Goal: Task Accomplishment & Management: Complete application form

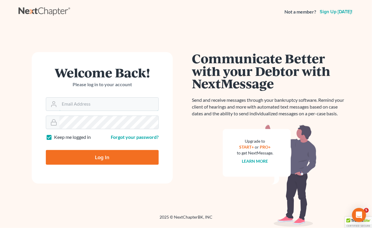
type input "[PERSON_NAME][EMAIL_ADDRESS][DOMAIN_NAME]"
click at [117, 156] on input "Log In" at bounding box center [102, 157] width 113 height 15
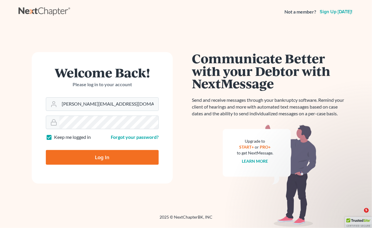
type input "Thinking..."
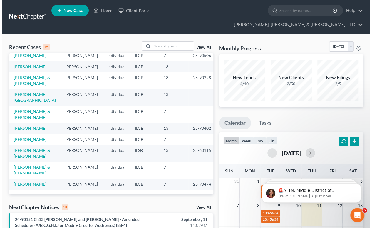
scroll to position [128, 0]
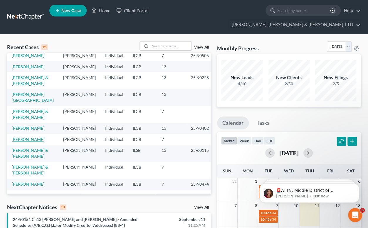
click at [24, 137] on link "Zytka, Erika" at bounding box center [28, 139] width 33 height 5
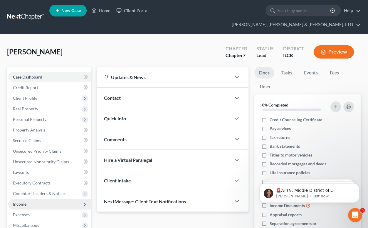
click at [22, 201] on span "Income" at bounding box center [20, 203] width 14 height 5
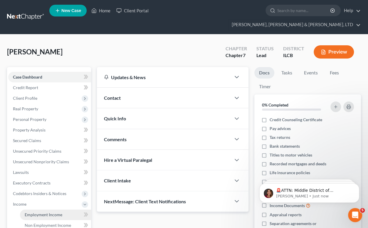
click at [37, 212] on span "Employment Income" at bounding box center [44, 214] width 38 height 5
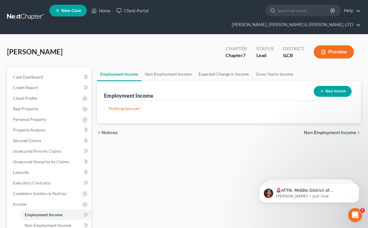
click at [333, 86] on button "New Income" at bounding box center [333, 91] width 38 height 11
select select "0"
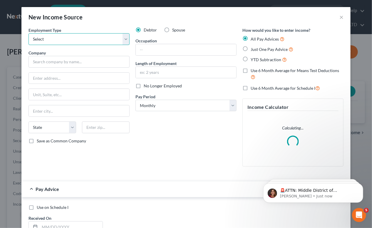
click at [123, 40] on select "Select Full or Part Time Employment Self Employment" at bounding box center [79, 39] width 101 height 12
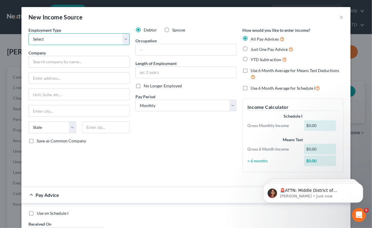
select select "0"
click at [29, 33] on select "Select Full or Part Time Employment Self Employment" at bounding box center [79, 39] width 101 height 12
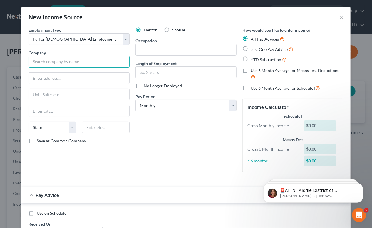
click at [73, 61] on input "text" at bounding box center [79, 62] width 101 height 12
type input "Camp New Hope"
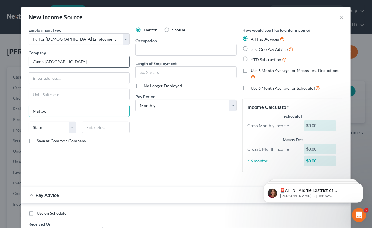
type input "Mattoon"
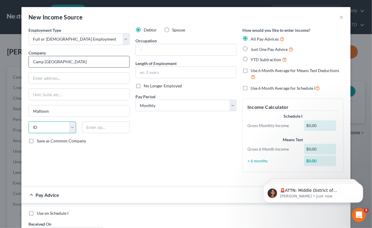
select select "14"
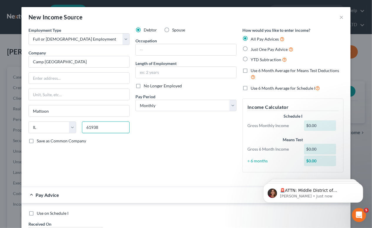
type input "61938"
drag, startPoint x: 202, startPoint y: 148, endPoint x: 203, endPoint y: 144, distance: 4.1
click at [202, 148] on div "Debtor Spouse Occupation Length of Employment No Longer Employed Pay Period * S…" at bounding box center [186, 102] width 107 height 150
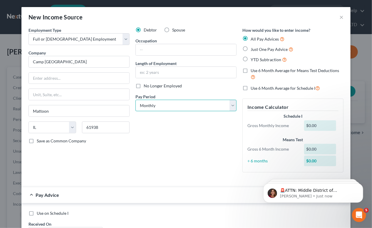
click at [231, 106] on select "Select Monthly Twice Monthly Every Other Week Weekly" at bounding box center [185, 106] width 101 height 12
select select "2"
click at [135, 100] on select "Select Monthly Twice Monthly Every Other Week Weekly" at bounding box center [185, 106] width 101 height 12
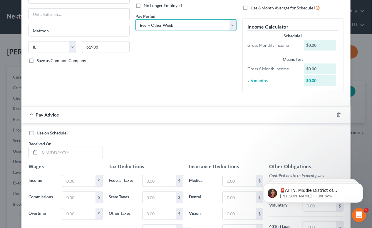
scroll to position [107, 0]
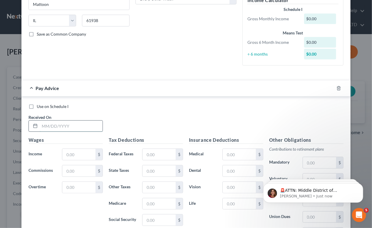
click at [61, 122] on input "text" at bounding box center [71, 125] width 63 height 11
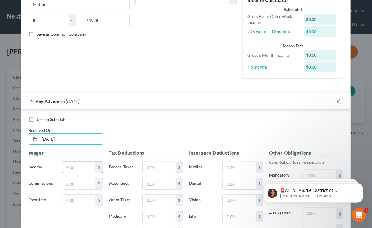
type input "06/20/2025"
click at [74, 164] on input "text" at bounding box center [78, 167] width 33 height 11
type input "1,110.00"
click at [148, 165] on input "text" at bounding box center [159, 167] width 33 height 11
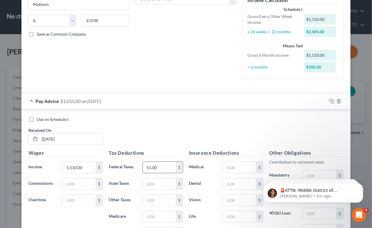
type input "55.00"
type input "54.95"
type input "16.10"
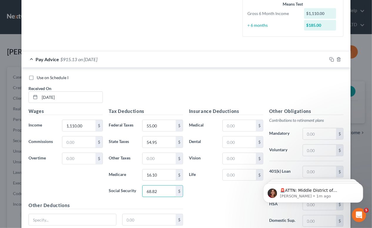
scroll to position [196, 0]
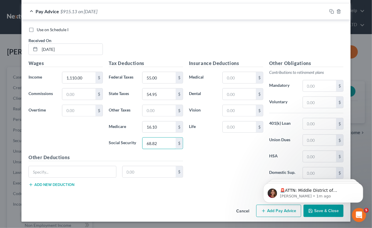
type input "68.82"
click at [270, 208] on body "🚨ATTN: Middle District of Florida The court has added a new Credit Counseling F…" at bounding box center [313, 191] width 113 height 36
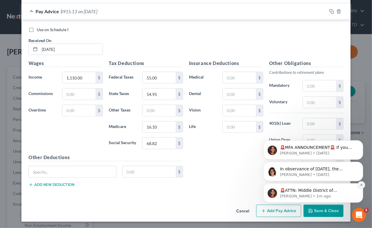
click at [361, 185] on icon "Dismiss notification" at bounding box center [361, 184] width 2 height 2
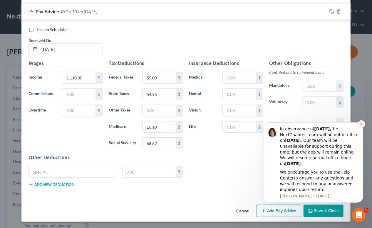
click at [360, 124] on icon "Dismiss notification" at bounding box center [361, 123] width 3 height 3
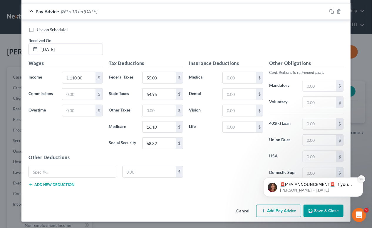
click at [363, 178] on icon "Dismiss notification" at bounding box center [361, 178] width 3 height 3
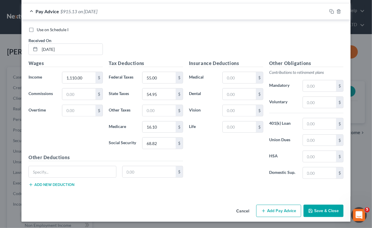
click at [363, 212] on icon "Open Intercom Messenger" at bounding box center [358, 214] width 10 height 10
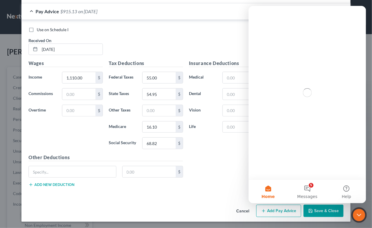
scroll to position [0, 0]
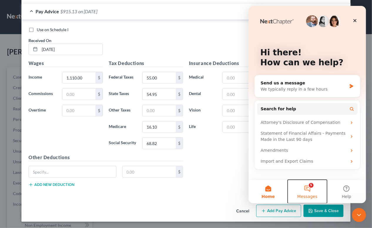
click at [309, 189] on button "5 Messages" at bounding box center [306, 192] width 39 height 24
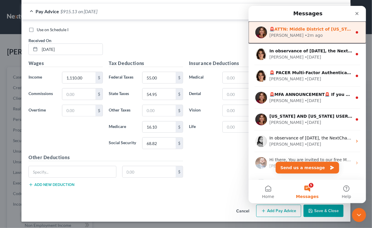
click at [263, 33] on img "Intercom messenger" at bounding box center [261, 32] width 12 height 12
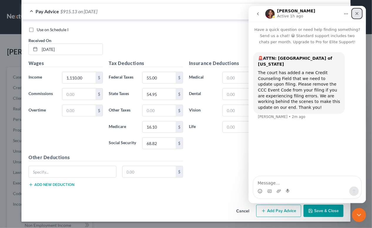
click at [356, 15] on icon "Close" at bounding box center [356, 13] width 5 height 5
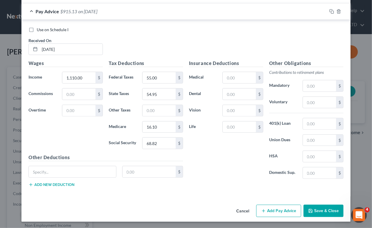
click at [359, 211] on icon "Open Intercom Messenger" at bounding box center [358, 214] width 10 height 10
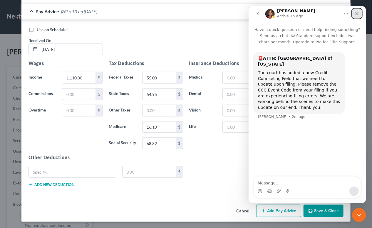
click at [358, 14] on icon "Close" at bounding box center [356, 13] width 5 height 5
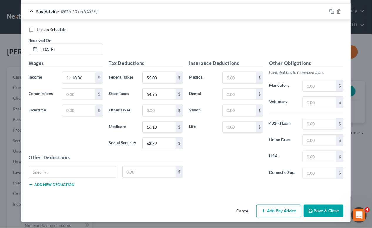
click at [358, 212] on icon "Open Intercom Messenger" at bounding box center [358, 214] width 10 height 10
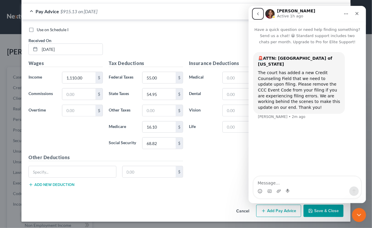
click at [257, 14] on icon "go back" at bounding box center [258, 13] width 2 height 3
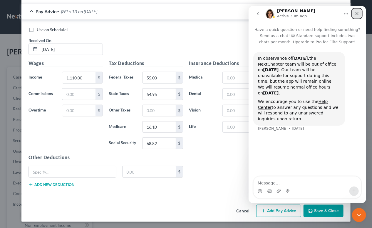
click at [358, 14] on icon "Close" at bounding box center [356, 13] width 5 height 5
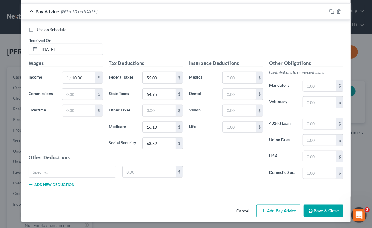
click at [356, 210] on icon "Open Intercom Messenger" at bounding box center [358, 214] width 10 height 10
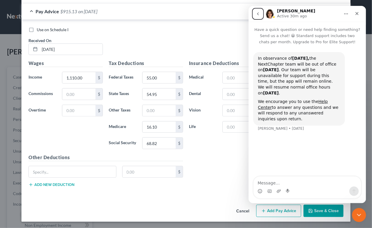
click at [259, 14] on icon "go back" at bounding box center [257, 13] width 5 height 5
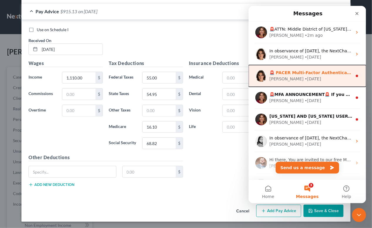
click at [304, 77] on div "• 5w ago" at bounding box center [312, 79] width 16 height 6
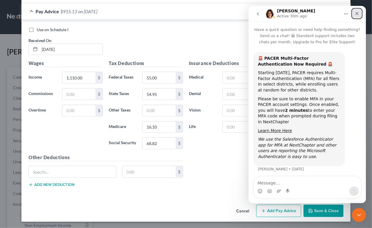
click at [356, 14] on icon "Close" at bounding box center [356, 13] width 5 height 5
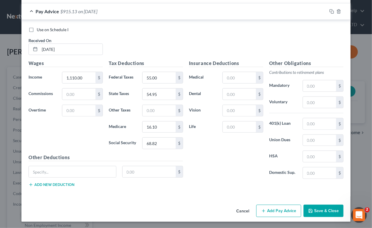
click at [356, 211] on icon "Open Intercom Messenger" at bounding box center [358, 214] width 10 height 10
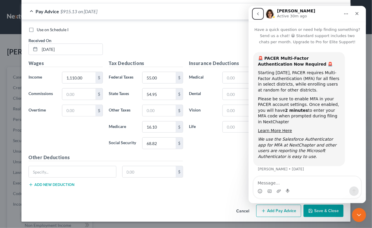
click at [259, 13] on icon "go back" at bounding box center [257, 13] width 5 height 5
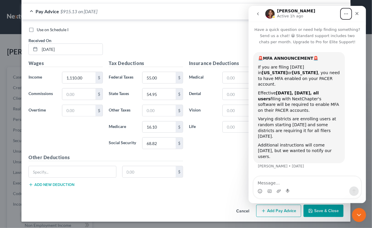
click at [346, 14] on icon "Home" at bounding box center [345, 13] width 5 height 5
click at [355, 14] on icon "Close" at bounding box center [356, 13] width 5 height 5
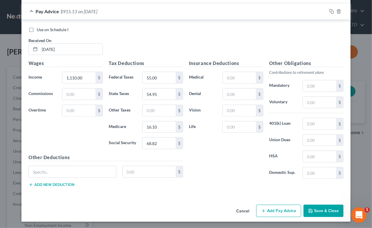
click at [361, 215] on icon "Open Intercom Messenger" at bounding box center [358, 214] width 10 height 10
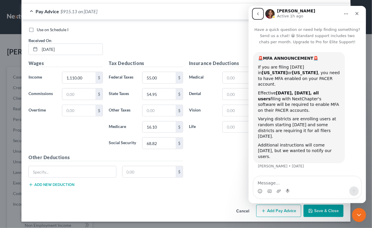
click at [257, 14] on icon "go back" at bounding box center [258, 13] width 2 height 3
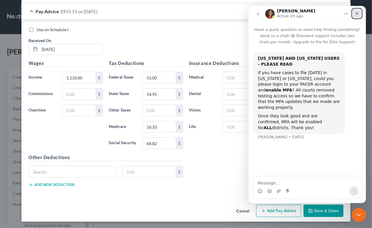
click at [355, 13] on icon "Close" at bounding box center [356, 13] width 5 height 5
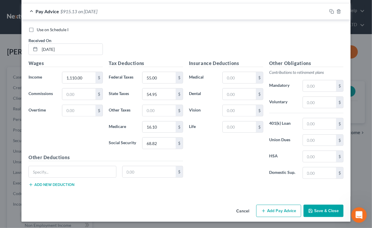
click at [360, 213] on icon "Open Intercom Messenger" at bounding box center [358, 214] width 10 height 10
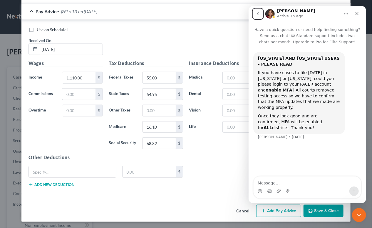
click at [258, 14] on icon "go back" at bounding box center [257, 13] width 5 height 5
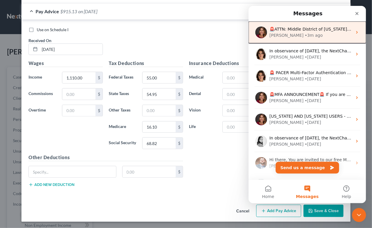
click at [354, 31] on icon "Intercom messenger" at bounding box center [356, 32] width 5 height 5
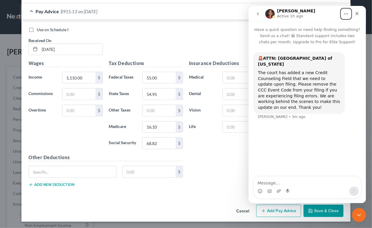
click at [346, 14] on icon "Home" at bounding box center [345, 13] width 5 height 5
click at [356, 14] on icon "Close" at bounding box center [356, 13] width 5 height 5
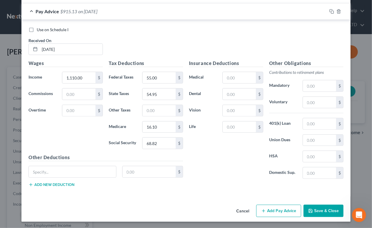
click at [276, 207] on button "Add Pay Advice" at bounding box center [278, 211] width 45 height 12
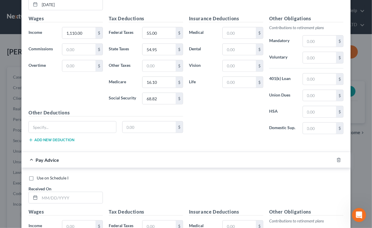
scroll to position [303, 0]
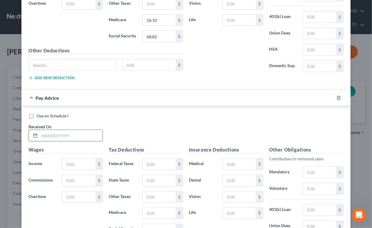
click at [72, 135] on input "text" at bounding box center [71, 135] width 63 height 11
type input "07/03/2025"
drag, startPoint x: 87, startPoint y: 163, endPoint x: 82, endPoint y: 162, distance: 4.8
click at [87, 163] on input "text" at bounding box center [78, 163] width 33 height 11
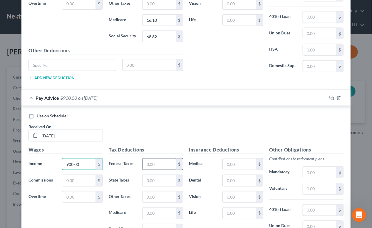
type input "900.00"
click at [159, 164] on input "text" at bounding box center [159, 163] width 33 height 11
type input "32.00"
type input "44.55"
type input "13.05"
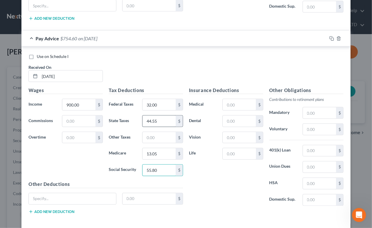
scroll to position [388, 0]
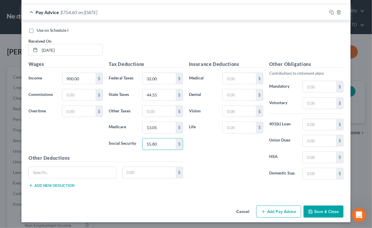
type input "55.80"
click at [269, 211] on button "Add Pay Advice" at bounding box center [278, 211] width 45 height 12
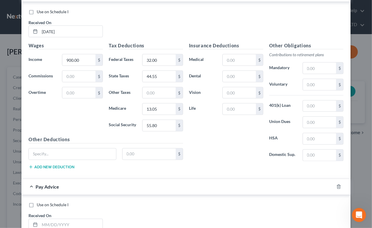
scroll to position [522, 0]
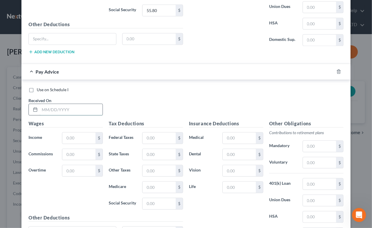
click at [65, 109] on input "text" at bounding box center [71, 109] width 63 height 11
type input "07/18/2025"
click at [70, 134] on input "text" at bounding box center [78, 137] width 33 height 11
type input "720.00"
click at [150, 137] on input "text" at bounding box center [159, 137] width 33 height 11
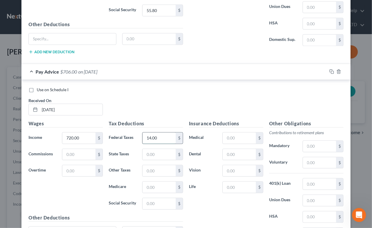
type input "14.00"
type input "35.64"
type input "10.44"
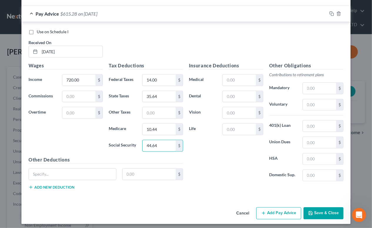
scroll to position [581, 0]
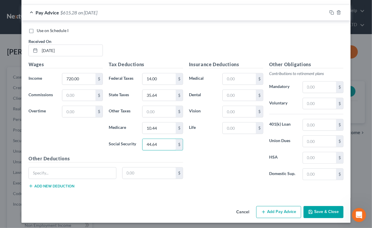
type input "44.64"
click at [276, 212] on button "Add Pay Advice" at bounding box center [278, 212] width 45 height 12
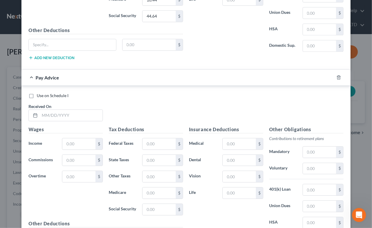
scroll to position [741, 0]
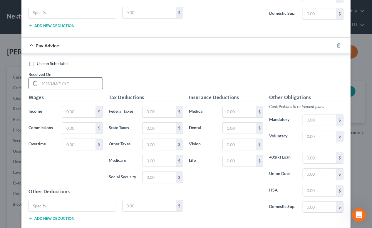
click at [57, 81] on input "text" at bounding box center [71, 83] width 63 height 11
type input "08/01/2025"
click at [73, 111] on input "text" at bounding box center [78, 111] width 33 height 11
type input "7"
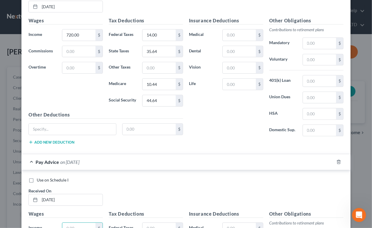
scroll to position [635, 0]
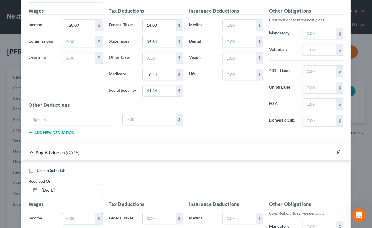
click at [336, 150] on icon "button" at bounding box center [338, 152] width 5 height 5
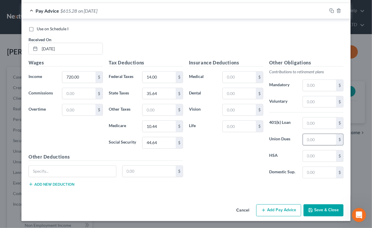
scroll to position [581, 0]
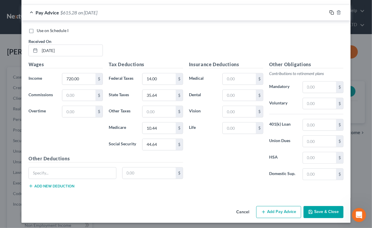
click at [331, 12] on rect "button" at bounding box center [332, 13] width 3 height 3
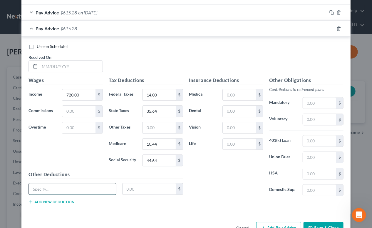
click at [79, 190] on input "text" at bounding box center [72, 188] width 87 height 11
type input "0"
click at [53, 65] on input "text" at bounding box center [71, 66] width 63 height 11
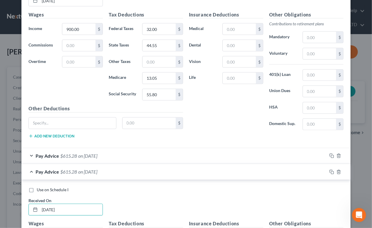
scroll to position [367, 0]
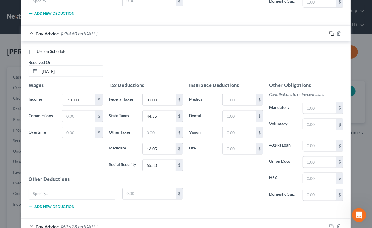
type input "08/01/2025"
click at [329, 34] on icon "button" at bounding box center [331, 33] width 5 height 5
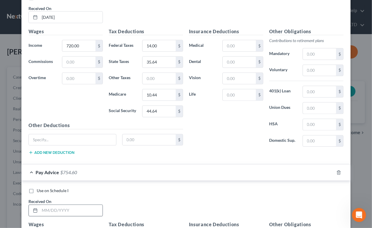
scroll to position [554, 0]
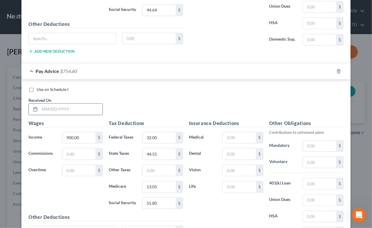
click at [59, 107] on input "text" at bounding box center [71, 108] width 63 height 11
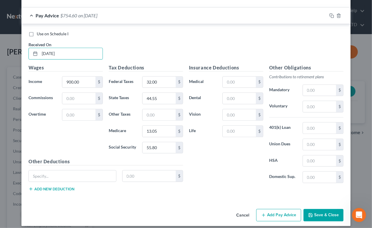
scroll to position [613, 0]
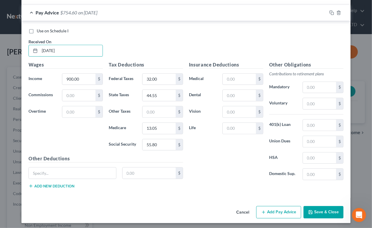
type input "08/15/2025"
click at [322, 208] on button "Save & Close" at bounding box center [324, 212] width 40 height 12
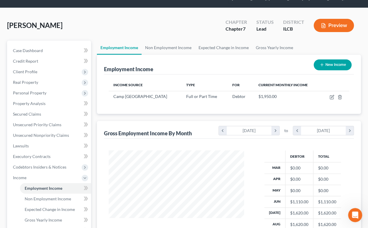
scroll to position [26, 0]
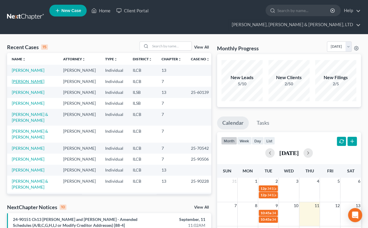
click at [28, 79] on link "Zytka, Erika" at bounding box center [28, 81] width 33 height 5
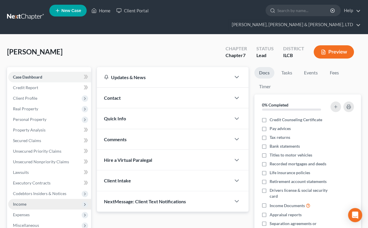
click at [26, 201] on span "Income" at bounding box center [20, 203] width 14 height 5
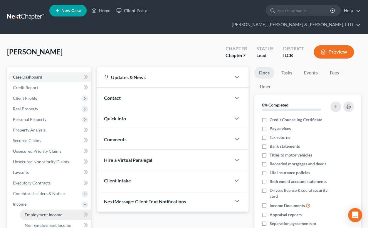
click at [46, 212] on span "Employment Income" at bounding box center [44, 214] width 38 height 5
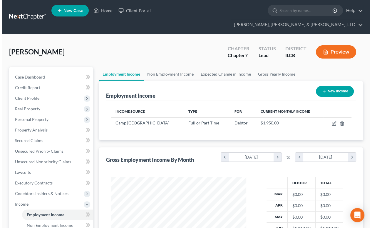
scroll to position [105, 147]
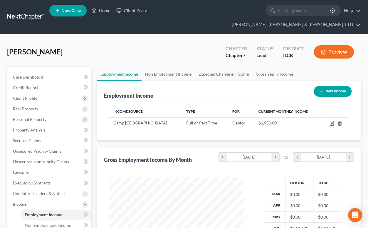
click at [332, 86] on button "New Income" at bounding box center [333, 91] width 38 height 11
select select "0"
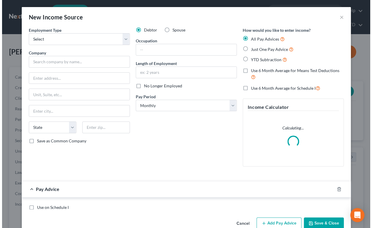
scroll to position [105, 149]
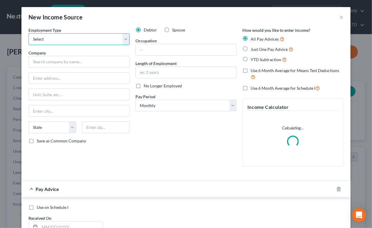
drag, startPoint x: 123, startPoint y: 38, endPoint x: 116, endPoint y: 41, distance: 7.5
click at [123, 38] on select "Select Full or Part Time Employment Self Employment" at bounding box center [79, 39] width 101 height 12
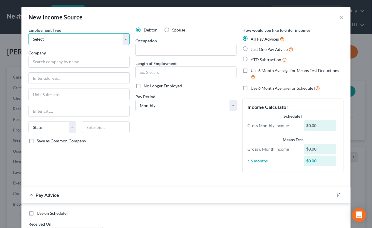
select select "0"
click at [29, 33] on select "Select Full or Part Time Employment Self Employment" at bounding box center [79, 39] width 101 height 12
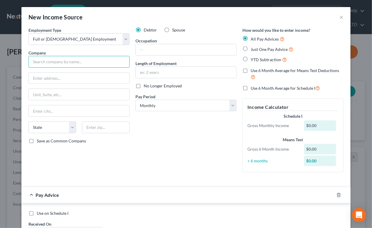
click at [59, 61] on input "text" at bounding box center [79, 62] width 101 height 12
type input "The Effing Sitter"
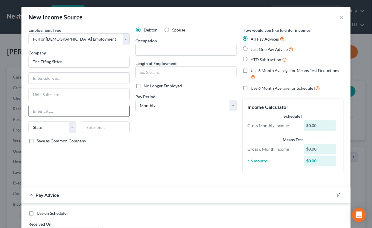
click at [44, 109] on input "text" at bounding box center [79, 110] width 100 height 11
type input "W"
type input "Effingham"
select select "14"
type input "62440"
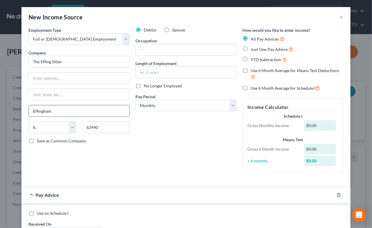
click at [62, 110] on input "Effingham" at bounding box center [79, 110] width 100 height 11
click at [62, 110] on input "Lerna" at bounding box center [79, 110] width 100 height 11
drag, startPoint x: 45, startPoint y: 111, endPoint x: 27, endPoint y: 111, distance: 18.2
click at [29, 111] on input "Lerna" at bounding box center [79, 110] width 100 height 11
type input "Effingham"
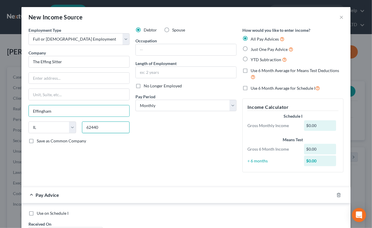
click at [100, 128] on input "62440" at bounding box center [106, 127] width 48 height 12
drag, startPoint x: 94, startPoint y: 126, endPoint x: 82, endPoint y: 127, distance: 11.8
click at [82, 127] on input "62440" at bounding box center [106, 127] width 48 height 12
click at [87, 128] on input "text" at bounding box center [106, 127] width 48 height 12
click at [85, 126] on input "text" at bounding box center [106, 127] width 48 height 12
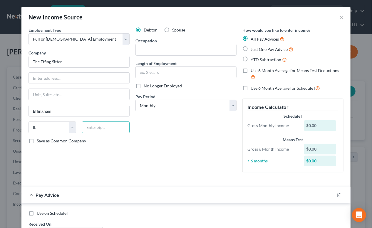
click at [97, 125] on input "text" at bounding box center [106, 127] width 48 height 12
type input "62401"
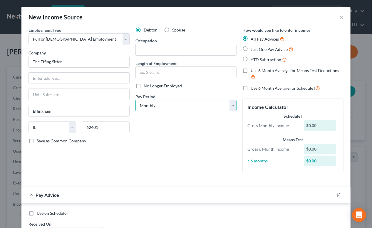
click at [228, 105] on select "Select Monthly Twice Monthly Every Other Week Weekly" at bounding box center [185, 106] width 101 height 12
select select "2"
click at [135, 100] on select "Select Monthly Twice Monthly Every Other Week Weekly" at bounding box center [185, 106] width 101 height 12
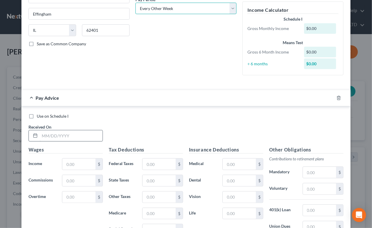
scroll to position [107, 0]
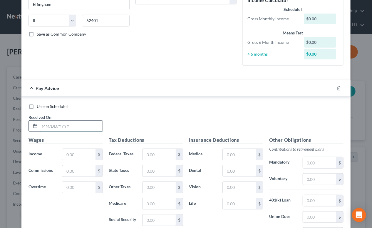
click at [81, 124] on input "text" at bounding box center [71, 125] width 63 height 11
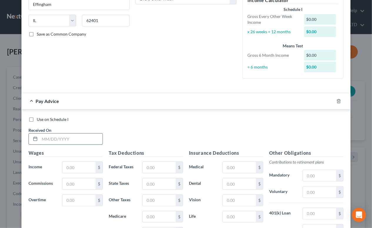
type input "4"
type input "3"
type input "03/08/2025"
click at [85, 167] on input "text" at bounding box center [78, 167] width 33 height 11
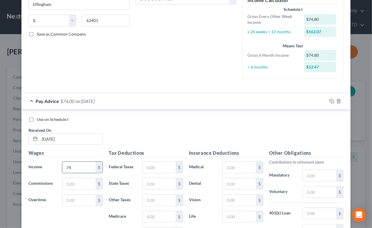
type input "7"
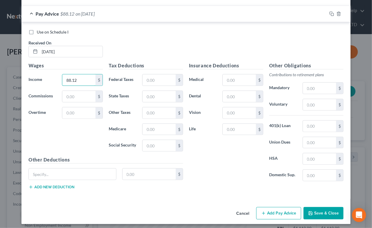
scroll to position [196, 0]
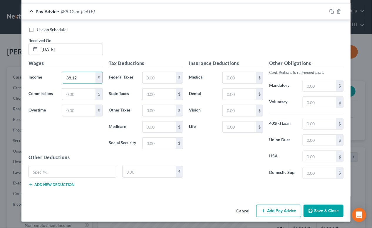
type input "88.12"
click at [284, 208] on button "Add Pay Advice" at bounding box center [278, 211] width 45 height 12
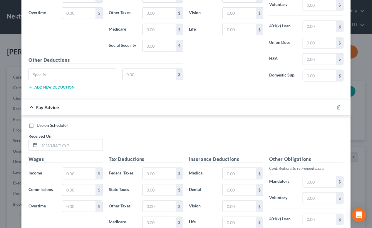
scroll to position [303, 0]
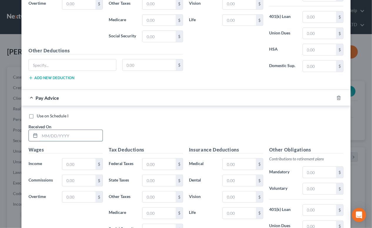
click at [75, 134] on input "text" at bounding box center [71, 135] width 63 height 11
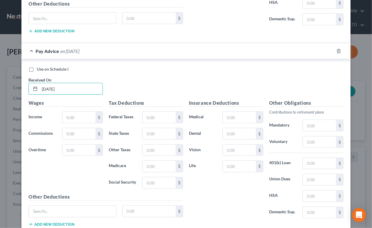
scroll to position [356, 0]
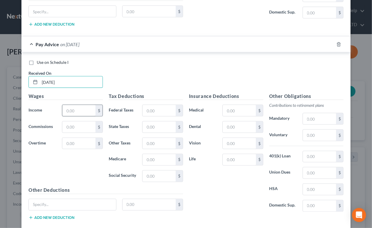
type input "03/20/2025"
click at [86, 111] on input "text" at bounding box center [78, 110] width 33 height 11
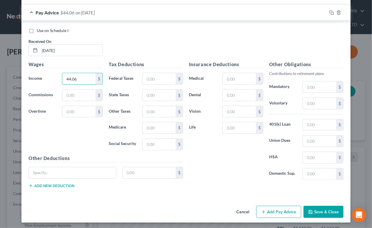
scroll to position [388, 0]
type input "44.06"
click at [287, 209] on button "Add Pay Advice" at bounding box center [278, 211] width 45 height 12
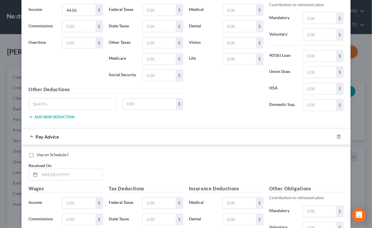
scroll to position [495, 0]
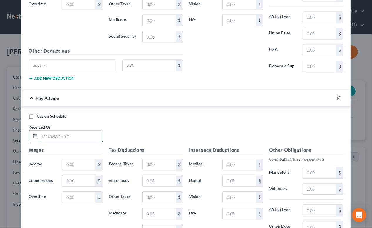
drag, startPoint x: 74, startPoint y: 135, endPoint x: 69, endPoint y: 135, distance: 5.0
click at [74, 135] on input "text" at bounding box center [71, 135] width 63 height 11
type input "03/25/2025"
click at [73, 160] on input "text" at bounding box center [78, 164] width 33 height 11
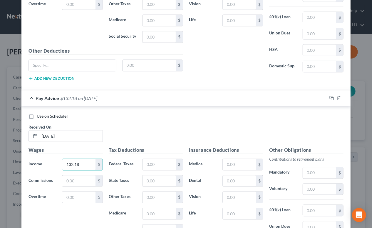
type input "132.18"
click at [133, 130] on div "Use on Schedule I Received On * 03/25/2025" at bounding box center [186, 129] width 321 height 33
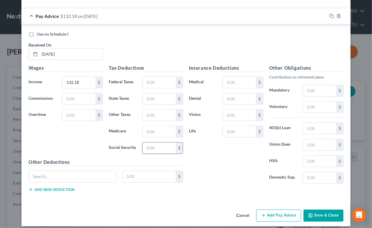
scroll to position [581, 0]
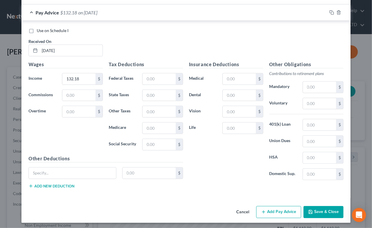
click at [278, 206] on button "Add Pay Advice" at bounding box center [278, 212] width 45 height 12
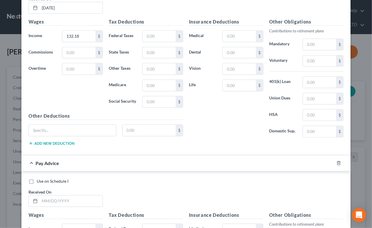
scroll to position [768, 0]
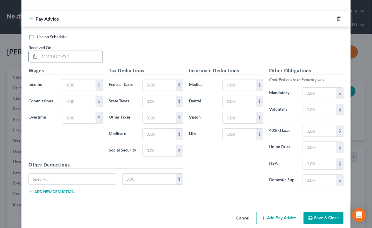
click at [49, 53] on input "text" at bounding box center [71, 56] width 63 height 11
type input "04/03/2025"
click at [77, 82] on input "text" at bounding box center [78, 84] width 33 height 11
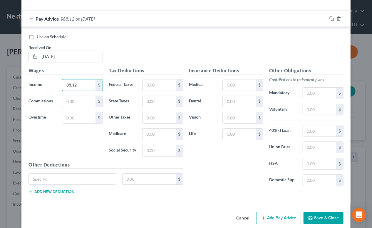
type input "88.12"
click at [276, 215] on button "Add Pay Advice" at bounding box center [278, 218] width 45 height 12
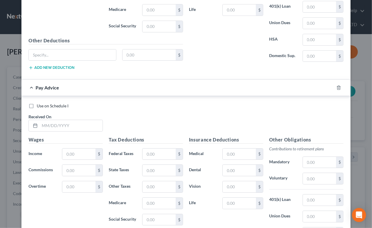
scroll to position [902, 0]
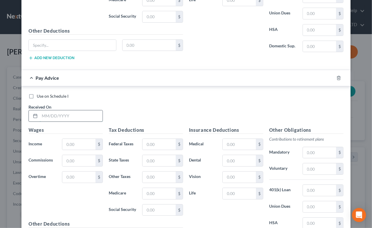
click at [66, 114] on input "text" at bounding box center [71, 115] width 63 height 11
type input "04/03/2025"
click at [75, 140] on input "text" at bounding box center [78, 144] width 33 height 11
type input "1"
click at [50, 112] on input "04/03/2025" at bounding box center [71, 115] width 63 height 11
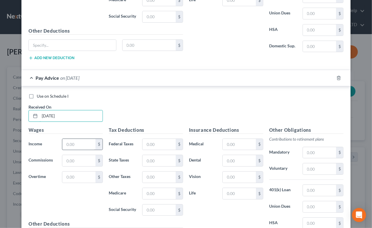
type input "04/10/2025"
click at [68, 139] on input "text" at bounding box center [78, 144] width 33 height 11
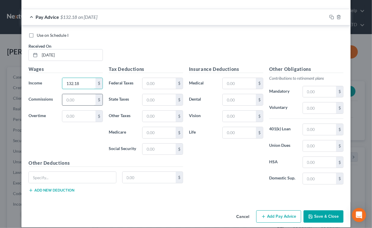
scroll to position [966, 0]
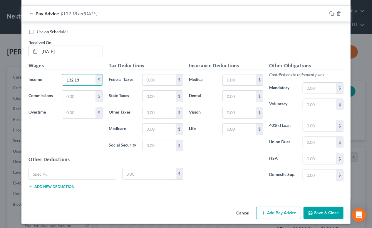
type input "132.18"
click at [281, 209] on button "Add Pay Advice" at bounding box center [278, 213] width 45 height 12
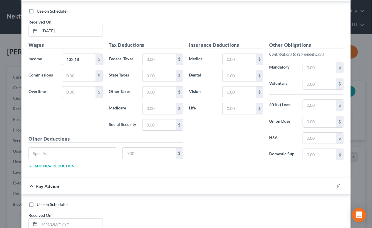
scroll to position [1073, 0]
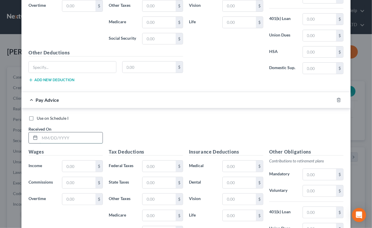
click at [62, 133] on input "text" at bounding box center [71, 137] width 63 height 11
type input "04/14/2024"
click at [78, 161] on input "text" at bounding box center [78, 165] width 33 height 11
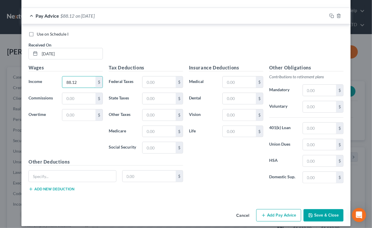
scroll to position [1158, 0]
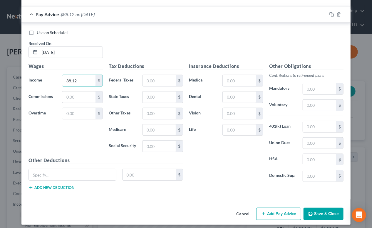
type input "88.12"
click at [281, 209] on button "Add Pay Advice" at bounding box center [278, 213] width 45 height 12
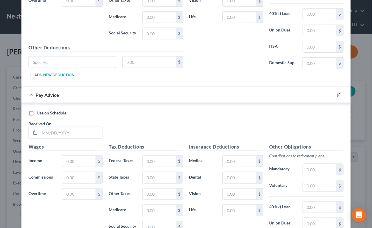
scroll to position [1292, 0]
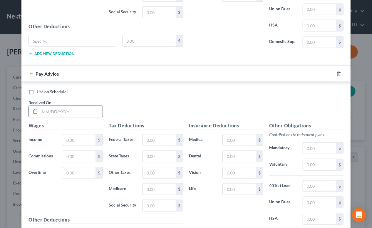
click at [70, 106] on input "text" at bounding box center [71, 111] width 63 height 11
type input "04/24/2025"
click at [73, 135] on input "text" at bounding box center [78, 139] width 33 height 11
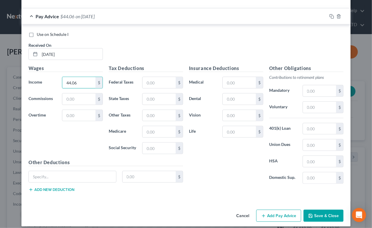
scroll to position [1351, 0]
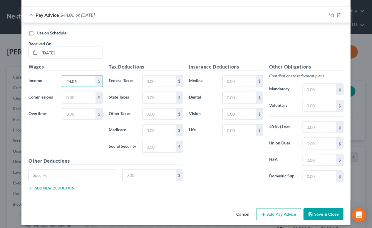
type input "44.06"
click at [273, 211] on button "Add Pay Advice" at bounding box center [278, 214] width 45 height 12
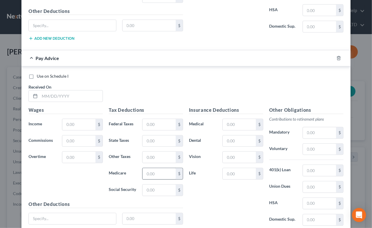
scroll to position [1511, 0]
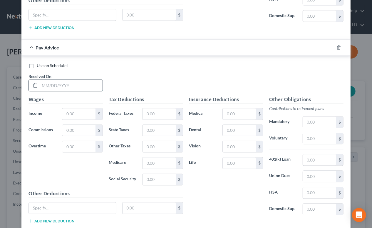
click at [56, 80] on input "text" at bounding box center [71, 85] width 63 height 11
type input "05/06/2025"
click at [66, 112] on input "text" at bounding box center [78, 113] width 33 height 11
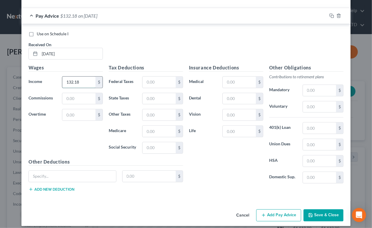
scroll to position [1543, 0]
type input "132.18"
click at [286, 209] on button "Add Pay Advice" at bounding box center [278, 215] width 45 height 12
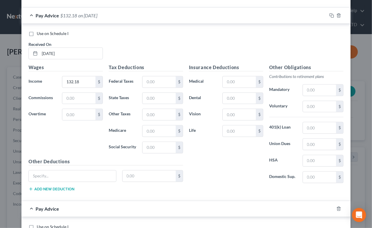
scroll to position [1623, 0]
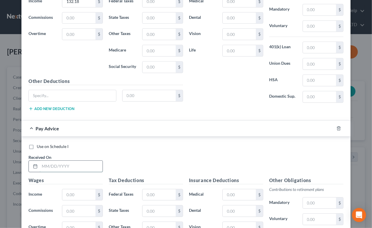
click at [63, 163] on input "text" at bounding box center [71, 165] width 63 height 11
type input "05/06/2025"
click at [84, 189] on input "text" at bounding box center [78, 194] width 33 height 11
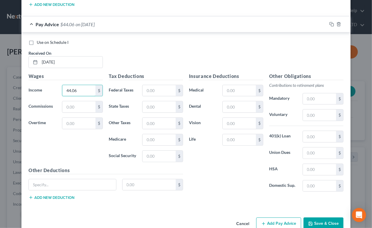
scroll to position [1736, 0]
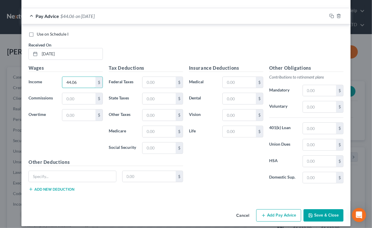
type input "44.06"
click at [283, 211] on button "Add Pay Advice" at bounding box center [278, 215] width 45 height 12
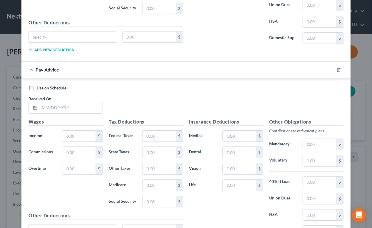
scroll to position [1896, 0]
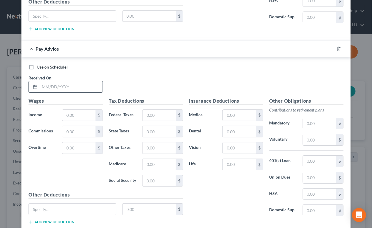
click at [63, 82] on input "text" at bounding box center [71, 86] width 63 height 11
type input "05/06/2025"
click at [76, 110] on input "text" at bounding box center [78, 115] width 33 height 11
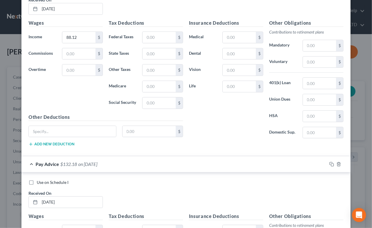
scroll to position [908, 0]
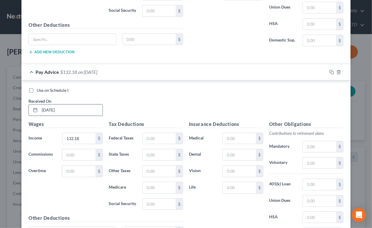
type input "88.12"
click at [51, 108] on input "04/10/2025" at bounding box center [71, 109] width 63 height 11
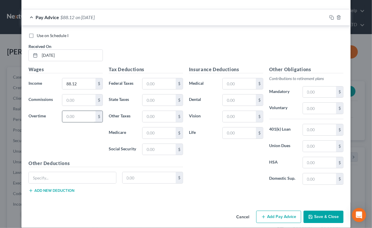
scroll to position [1928, 0]
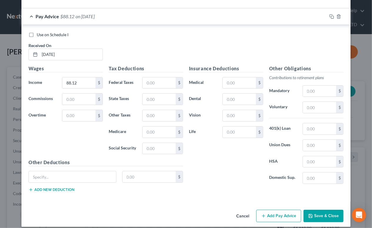
type input "04/03/2025"
click at [284, 210] on button "Add Pay Advice" at bounding box center [278, 215] width 45 height 12
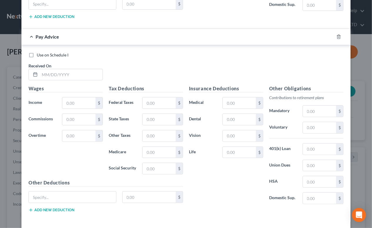
scroll to position [2115, 0]
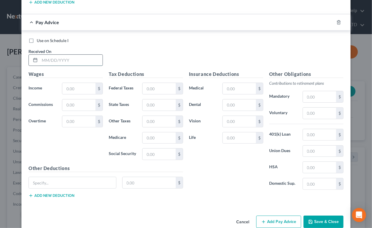
click at [72, 55] on input "text" at bounding box center [71, 60] width 63 height 11
type input "05/18/2025"
click at [73, 83] on input "text" at bounding box center [78, 88] width 33 height 11
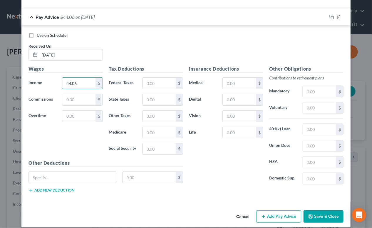
type input "44.06"
click at [288, 210] on button "Add Pay Advice" at bounding box center [278, 216] width 45 height 12
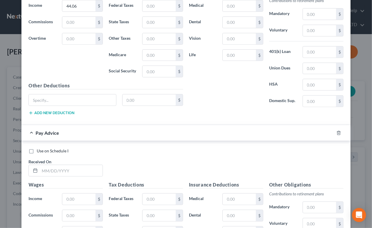
scroll to position [2254, 0]
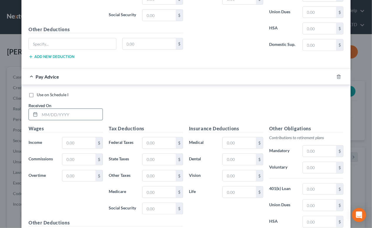
click at [62, 109] on input "text" at bounding box center [71, 114] width 63 height 11
type input "05/29/2025"
click at [71, 137] on input "text" at bounding box center [78, 142] width 33 height 11
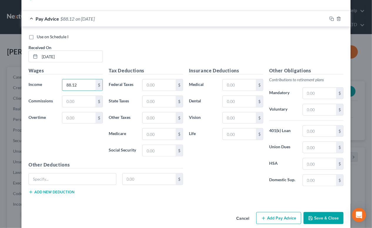
scroll to position [2313, 0]
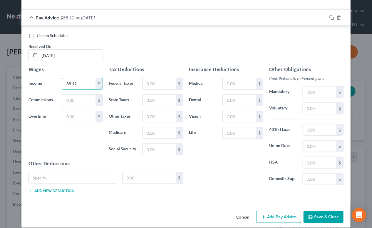
type input "88.12"
click at [286, 212] on button "Add Pay Advice" at bounding box center [278, 217] width 45 height 12
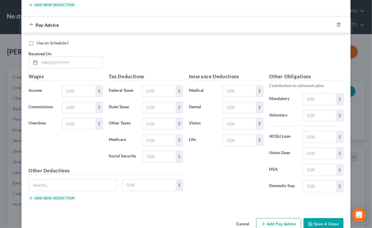
scroll to position [2500, 0]
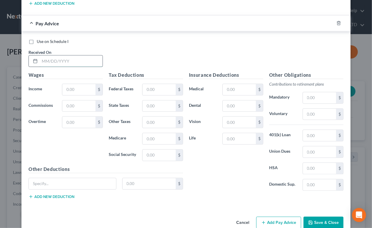
click at [60, 56] on input "text" at bounding box center [71, 61] width 63 height 11
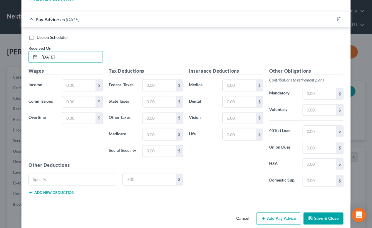
scroll to position [2505, 0]
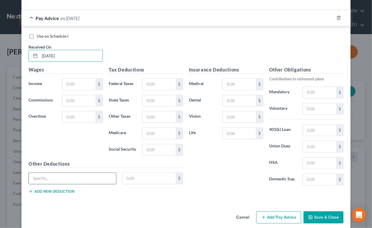
type input "06/02/2025"
click at [76, 173] on input "text" at bounding box center [72, 178] width 87 height 11
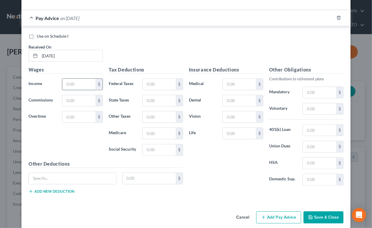
click at [70, 79] on input "text" at bounding box center [78, 84] width 33 height 11
type input "88.12"
click at [262, 215] on icon "button" at bounding box center [263, 217] width 5 height 5
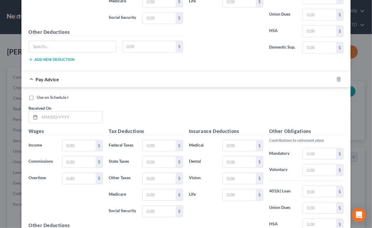
scroll to position [2666, 0]
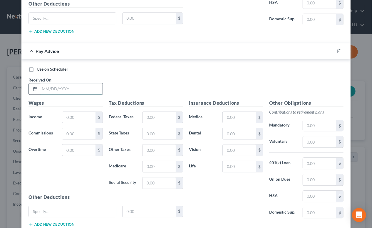
click at [67, 83] on input "text" at bounding box center [71, 88] width 63 height 11
type input "06/19/2025"
click at [77, 112] on input "text" at bounding box center [78, 117] width 33 height 11
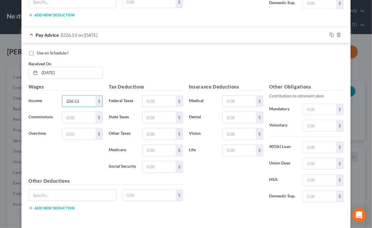
scroll to position [2698, 0]
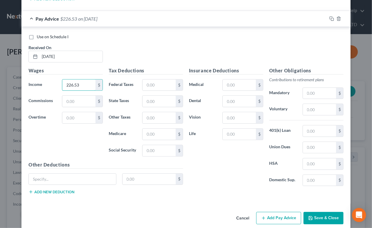
type input "226.53"
click at [284, 212] on button "Add Pay Advice" at bounding box center [278, 218] width 45 height 12
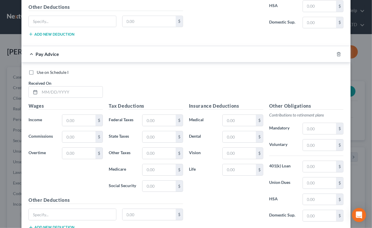
scroll to position [2858, 0]
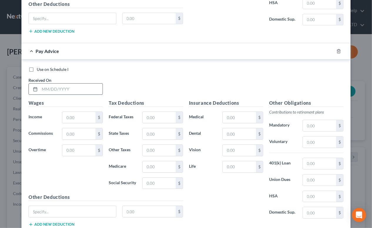
click at [60, 83] on input "text" at bounding box center [71, 88] width 63 height 11
type input "06/22/2025"
click at [71, 112] on input "text" at bounding box center [78, 117] width 33 height 11
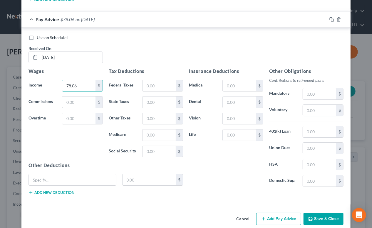
scroll to position [2890, 0]
type input "78.06"
click at [287, 212] on button "Add Pay Advice" at bounding box center [278, 218] width 45 height 12
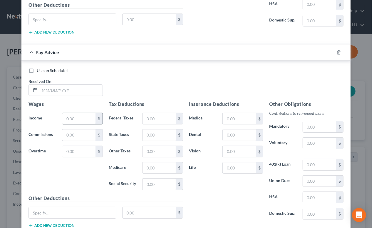
scroll to position [3050, 0]
click at [56, 84] on input "text" at bounding box center [71, 89] width 63 height 11
type input "07/05/2025"
click at [80, 113] on input "text" at bounding box center [78, 118] width 33 height 11
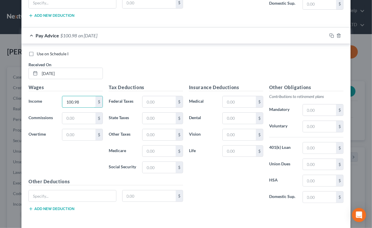
scroll to position [3083, 0]
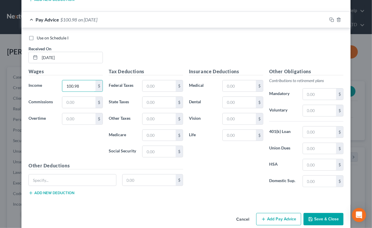
type input "100.98"
click at [289, 213] on button "Add Pay Advice" at bounding box center [278, 219] width 45 height 12
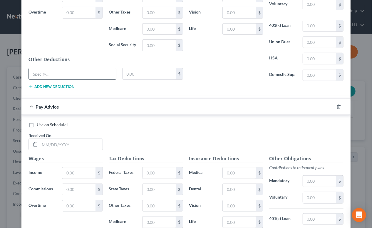
scroll to position [3190, 0]
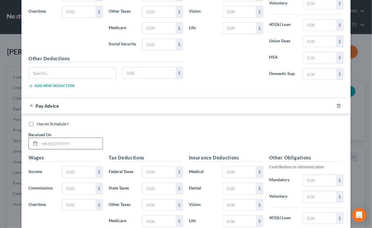
click at [54, 138] on input "text" at bounding box center [71, 143] width 63 height 11
type input "07/13/2025"
click at [71, 166] on input "text" at bounding box center [78, 171] width 33 height 11
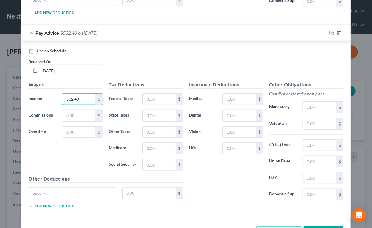
scroll to position [3275, 0]
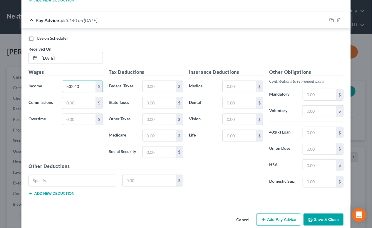
type input "532.40"
click at [281, 213] on button "Add Pay Advice" at bounding box center [278, 219] width 45 height 12
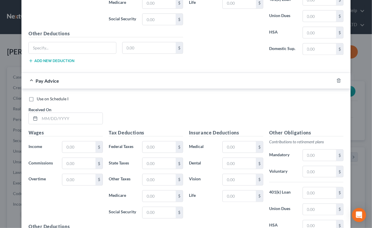
scroll to position [3409, 0]
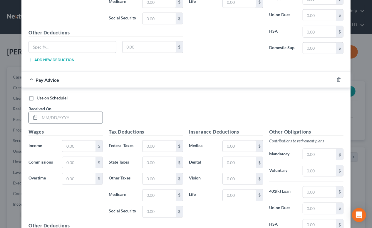
click at [57, 112] on input "text" at bounding box center [71, 117] width 63 height 11
type input "07/14/2025"
click at [65, 140] on input "text" at bounding box center [78, 145] width 33 height 11
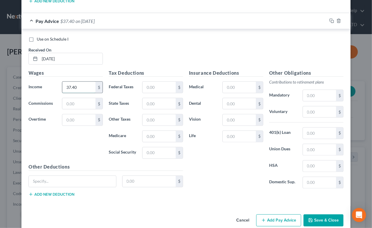
scroll to position [3468, 0]
type input "37.40"
click at [283, 214] on button "Add Pay Advice" at bounding box center [278, 220] width 45 height 12
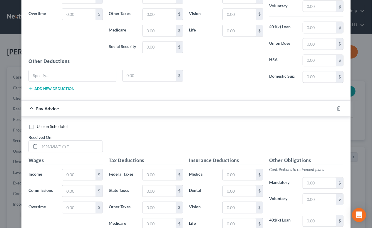
scroll to position [3601, 0]
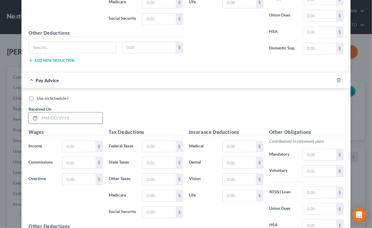
click at [65, 112] on input "text" at bounding box center [71, 117] width 63 height 11
type input "07/24/2025"
click at [83, 141] on input "text" at bounding box center [78, 146] width 33 height 11
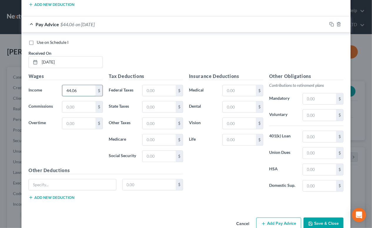
scroll to position [3660, 0]
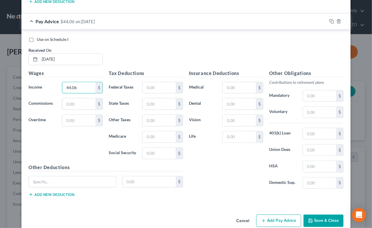
type input "44.06"
click at [276, 214] on button "Add Pay Advice" at bounding box center [278, 220] width 45 height 12
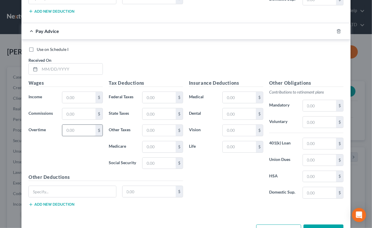
scroll to position [3847, 0]
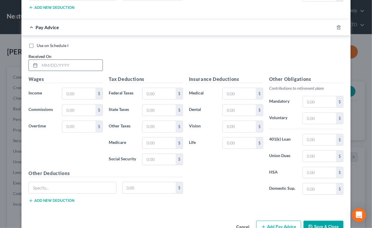
click at [61, 60] on input "text" at bounding box center [71, 65] width 63 height 11
type input "08/13/2025"
click at [73, 88] on input "text" at bounding box center [78, 93] width 33 height 11
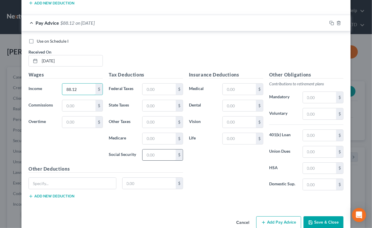
scroll to position [3853, 0]
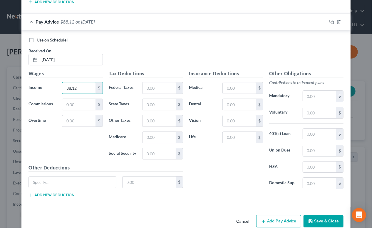
type input "88.12"
click at [283, 215] on button "Add Pay Advice" at bounding box center [278, 221] width 45 height 12
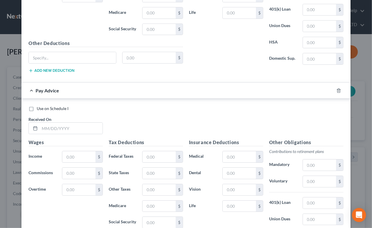
scroll to position [3986, 0]
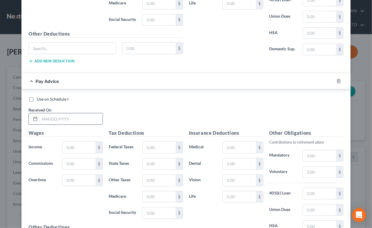
click at [59, 113] on input "text" at bounding box center [71, 118] width 63 height 11
type input "08/21/2025"
click at [73, 142] on input "text" at bounding box center [78, 147] width 33 height 11
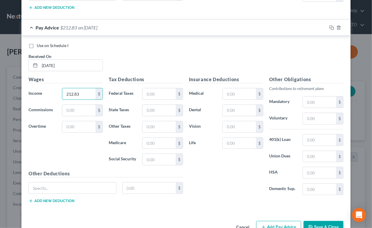
scroll to position [4045, 0]
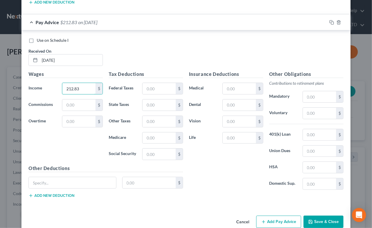
type input "212.83"
click at [275, 215] on button "Add Pay Advice" at bounding box center [278, 221] width 45 height 12
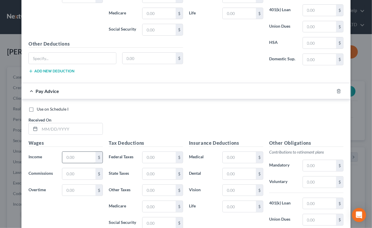
scroll to position [4178, 0]
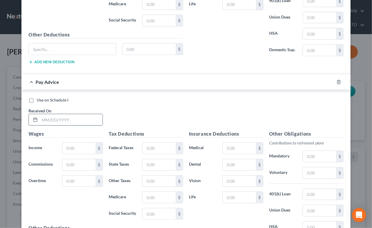
click at [63, 114] on input "text" at bounding box center [71, 119] width 63 height 11
type input "09/03/2025"
click at [72, 143] on input "text" at bounding box center [78, 148] width 33 height 11
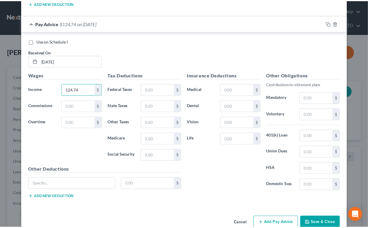
scroll to position [4237, 0]
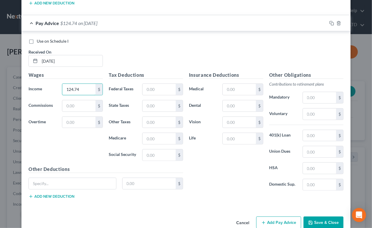
type input "124.74"
click at [323, 216] on button "Save & Close" at bounding box center [324, 222] width 40 height 12
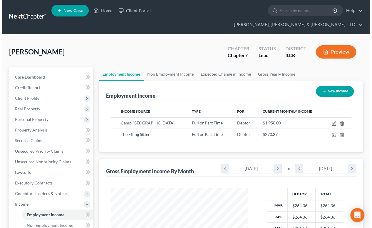
scroll to position [293718, 293676]
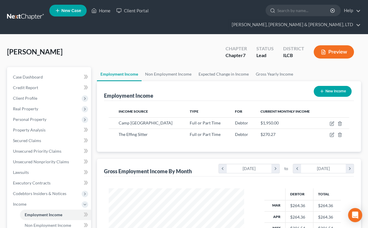
click at [332, 86] on button "New Income" at bounding box center [333, 91] width 38 height 11
select select "0"
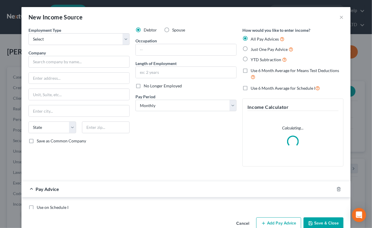
scroll to position [105, 149]
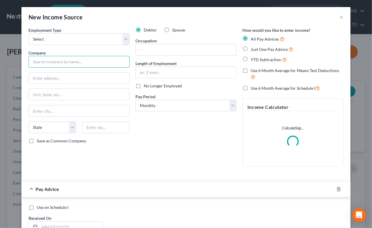
click at [41, 61] on input "text" at bounding box center [79, 62] width 101 height 12
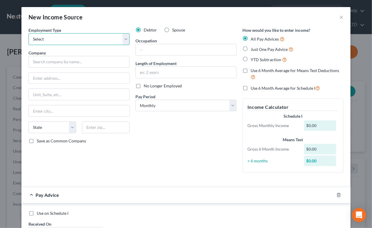
click at [123, 38] on select "Select Full or Part Time Employment Self Employment" at bounding box center [79, 39] width 101 height 12
select select "0"
click at [29, 33] on select "Select Full or Part Time Employment Self Employment" at bounding box center [79, 39] width 101 height 12
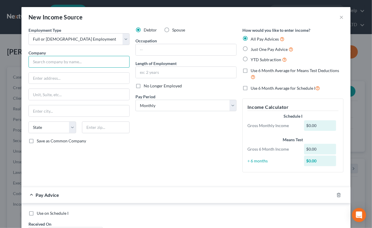
click at [98, 57] on input "text" at bounding box center [79, 62] width 101 height 12
type input "Buckeye Friends School"
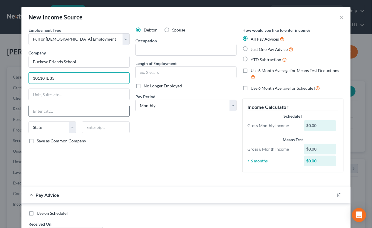
type input "10110 IL 33"
click at [52, 109] on input "text" at bounding box center [79, 110] width 100 height 11
type input "W"
type input "Effingham"
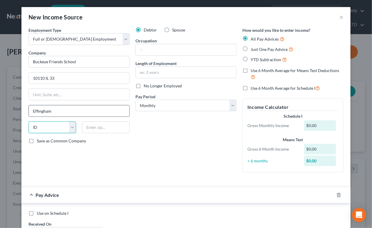
select select "14"
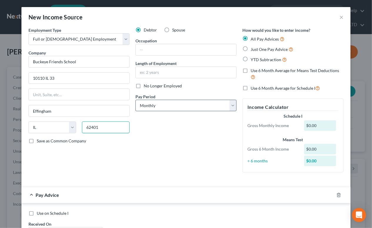
type input "62401"
click at [229, 105] on select "Select Monthly Twice Monthly Every Other Week Weekly" at bounding box center [185, 106] width 101 height 12
select select "2"
click at [135, 100] on select "Select Monthly Twice Monthly Every Other Week Weekly" at bounding box center [185, 106] width 101 height 12
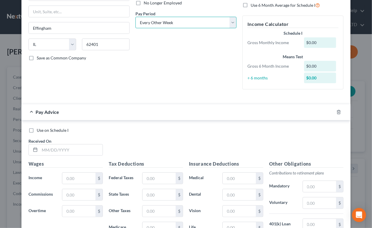
scroll to position [107, 0]
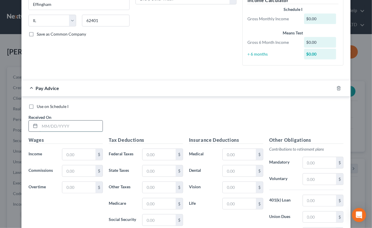
click at [82, 126] on input "text" at bounding box center [71, 125] width 63 height 11
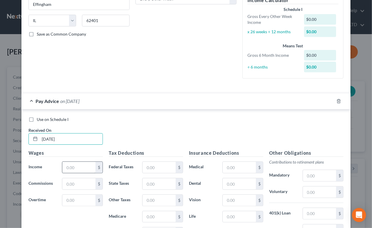
type input "03/10/2025"
click at [73, 166] on input "text" at bounding box center [78, 167] width 33 height 11
type input "1,682.59"
click at [156, 168] on input "text" at bounding box center [159, 167] width 33 height 11
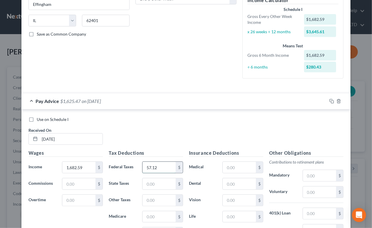
type input "57.12"
type input "80.44"
type input "23.56"
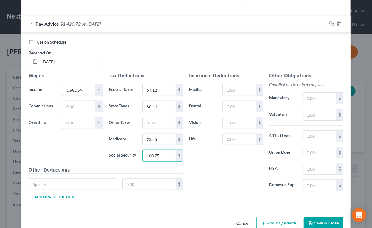
scroll to position [196, 0]
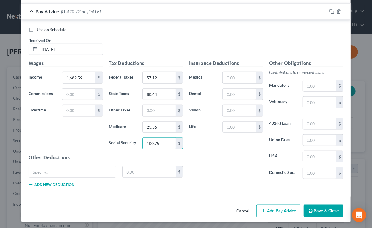
type input "100.75"
click at [282, 211] on button "Add Pay Advice" at bounding box center [278, 211] width 45 height 12
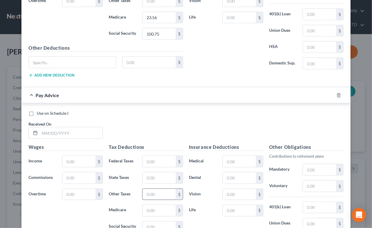
scroll to position [356, 0]
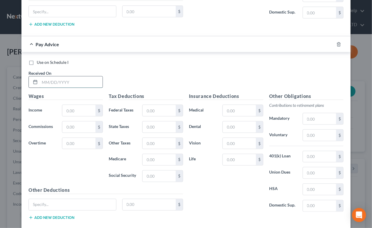
click at [78, 83] on input "text" at bounding box center [71, 81] width 63 height 11
type input "03/24/2025"
click at [73, 107] on input "text" at bounding box center [78, 110] width 33 height 11
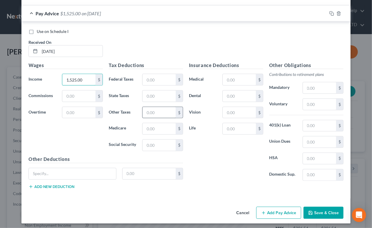
scroll to position [388, 0]
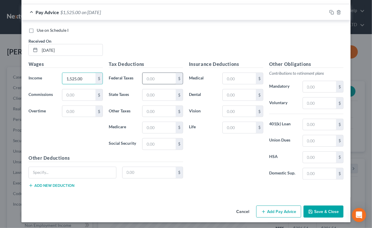
type input "1,525.00"
click at [156, 78] on input "text" at bounding box center [159, 78] width 33 height 11
type input "107.73"
type input "80.44"
type input "23.56"
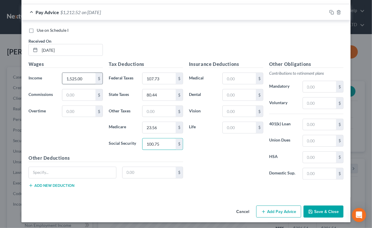
type input "100.75"
click at [70, 78] on input "1,525.00" at bounding box center [78, 78] width 33 height 11
type input "1,625.00"
click at [329, 10] on icon "button" at bounding box center [331, 12] width 5 height 5
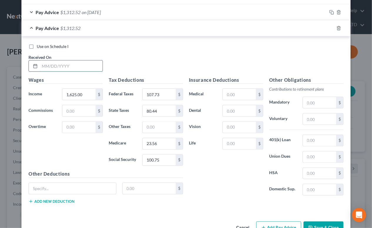
click at [85, 63] on input "text" at bounding box center [71, 66] width 63 height 11
type input "04/07/2025"
click at [330, 28] on icon "button" at bounding box center [331, 28] width 5 height 5
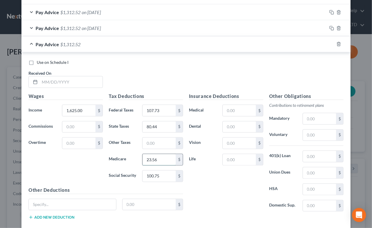
click at [162, 155] on input "23.56" at bounding box center [159, 159] width 33 height 11
type input "23.57"
click at [81, 80] on input "text" at bounding box center [71, 81] width 63 height 11
type input "04/21/2025"
click at [331, 28] on rect "button" at bounding box center [332, 29] width 3 height 3
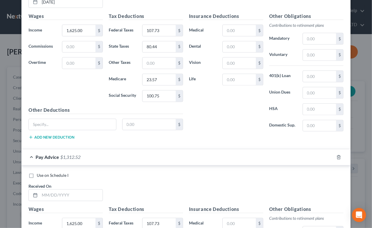
scroll to position [469, 0]
drag, startPoint x: 85, startPoint y: 190, endPoint x: 80, endPoint y: 193, distance: 5.7
click at [85, 190] on input "text" at bounding box center [71, 194] width 63 height 11
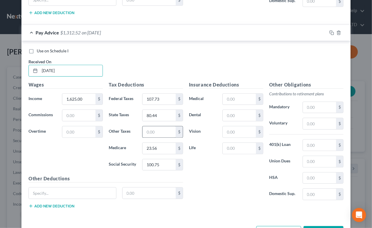
scroll to position [602, 0]
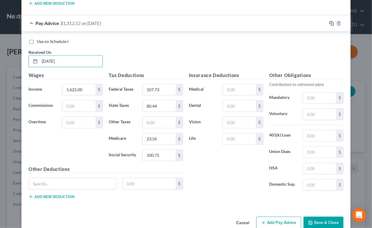
type input "05/05/2025"
click at [331, 23] on rect "button" at bounding box center [332, 24] width 3 height 3
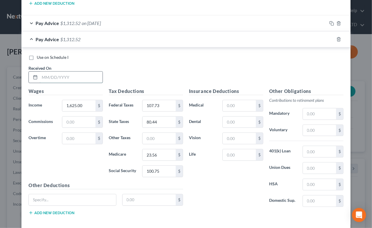
click at [76, 77] on input "text" at bounding box center [71, 76] width 63 height 11
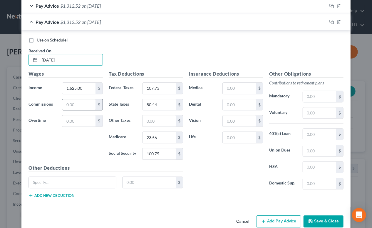
scroll to position [629, 0]
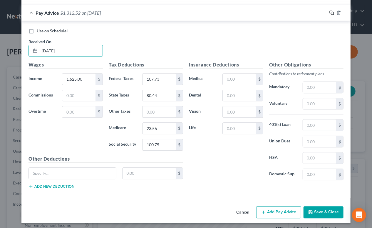
type input "05/19/2025"
click at [331, 12] on rect "button" at bounding box center [332, 13] width 3 height 3
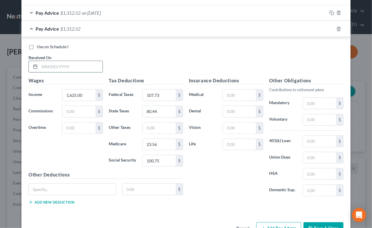
click at [87, 65] on input "text" at bounding box center [71, 66] width 63 height 11
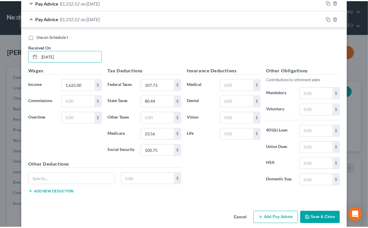
scroll to position [645, 0]
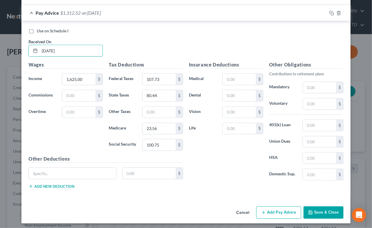
type input "06/03/2025"
click at [321, 211] on button "Save & Close" at bounding box center [324, 212] width 40 height 12
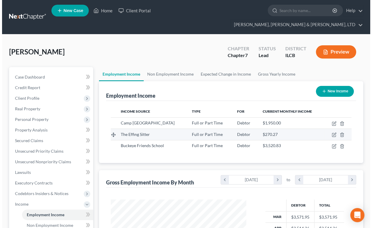
scroll to position [0, 0]
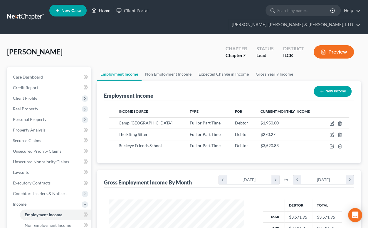
click at [102, 12] on link "Home" at bounding box center [100, 10] width 25 height 11
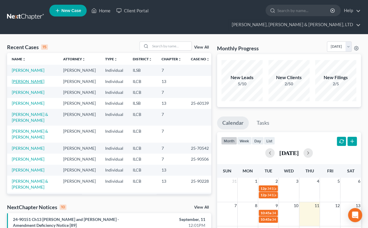
click at [22, 79] on link "Tooy, Emily" at bounding box center [28, 81] width 33 height 5
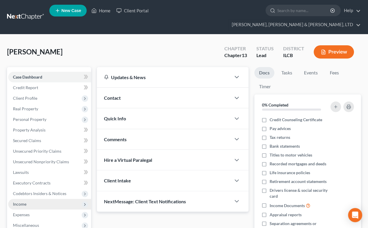
click at [19, 201] on span "Income" at bounding box center [20, 203] width 14 height 5
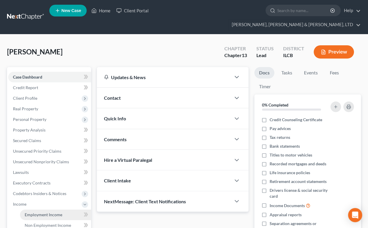
click at [53, 212] on span "Employment Income" at bounding box center [44, 214] width 38 height 5
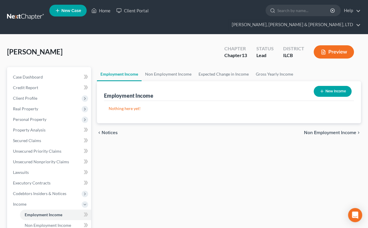
click at [331, 86] on button "New Income" at bounding box center [333, 91] width 38 height 11
select select "0"
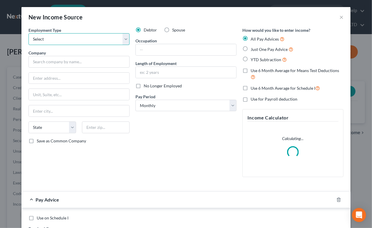
click at [126, 38] on select "Select Full or Part Time Employment Self Employment" at bounding box center [79, 39] width 101 height 12
select select "0"
click at [29, 33] on select "Select Full or Part Time Employment Self Employment" at bounding box center [79, 39] width 101 height 12
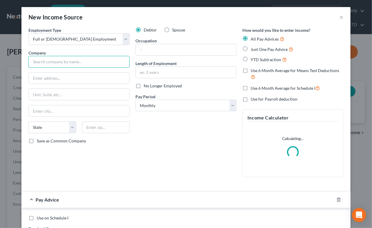
click at [83, 61] on input "text" at bounding box center [79, 62] width 101 height 12
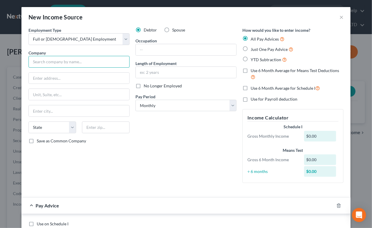
click at [69, 62] on input "text" at bounding box center [79, 62] width 101 height 12
type input "Tuscola CUSD 301"
type input "409 S Prairie"
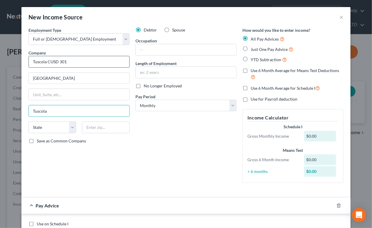
type input "Tuscola"
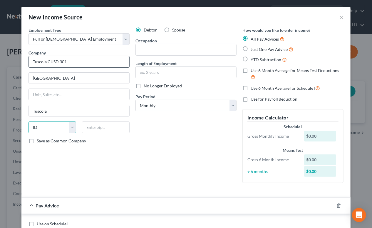
select select "14"
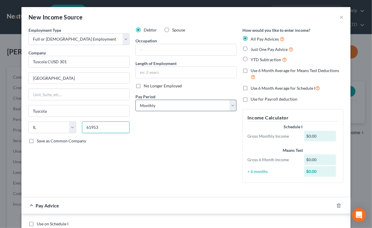
type input "61953"
click at [232, 103] on select "Select Monthly Twice Monthly Every Other Week Weekly" at bounding box center [185, 106] width 101 height 12
select select "1"
click at [135, 100] on select "Select Monthly Twice Monthly Every Other Week Weekly" at bounding box center [185, 106] width 101 height 12
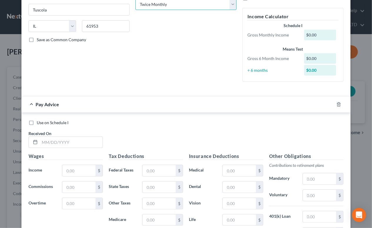
scroll to position [107, 0]
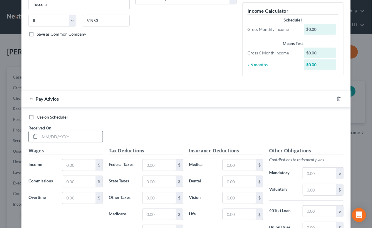
click at [80, 134] on input "text" at bounding box center [71, 136] width 63 height 11
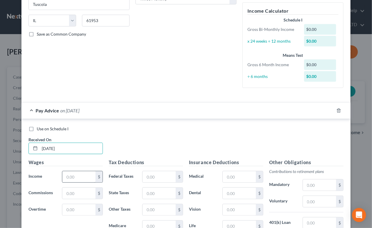
type input "04/15/2025"
click at [79, 175] on input "text" at bounding box center [78, 176] width 33 height 11
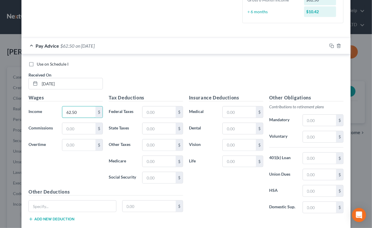
scroll to position [187, 0]
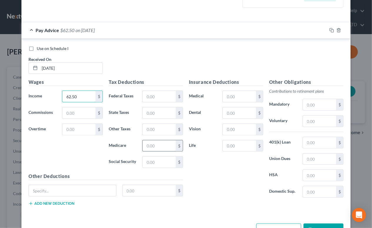
type input "62.50"
click at [146, 147] on input "text" at bounding box center [159, 145] width 33 height 11
type input "0.91"
click at [152, 163] on input "text" at bounding box center [159, 161] width 33 height 11
type input "5.63"
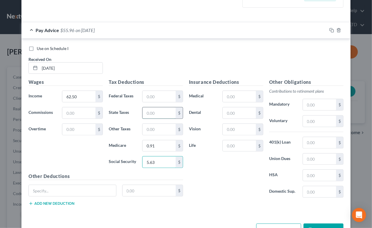
click at [150, 114] on input "text" at bounding box center [159, 112] width 33 height 11
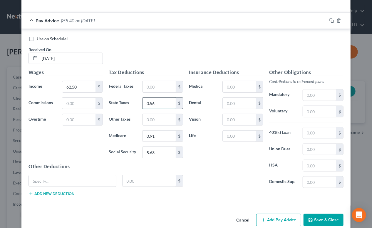
scroll to position [206, 0]
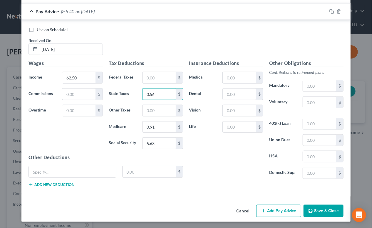
type input "0.56"
click at [275, 211] on button "Add Pay Advice" at bounding box center [278, 211] width 45 height 12
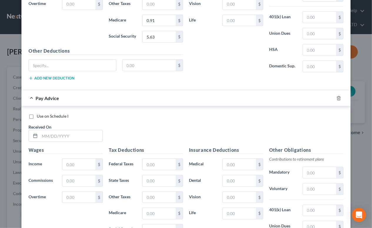
scroll to position [312, 0]
click at [82, 133] on input "text" at bounding box center [71, 135] width 63 height 11
type input "04/30/2025"
click at [83, 160] on input "text" at bounding box center [78, 163] width 33 height 11
type input "187.50"
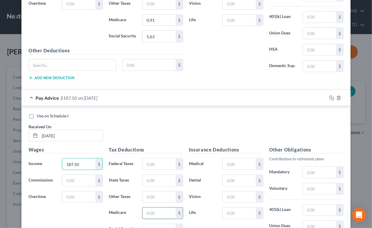
click at [151, 209] on input "text" at bounding box center [159, 212] width 33 height 11
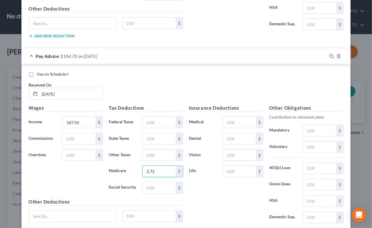
scroll to position [366, 0]
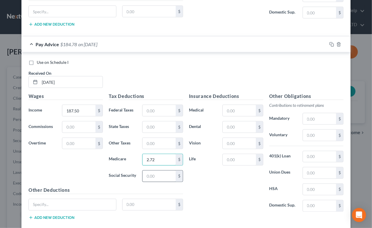
type input "2.72"
click at [149, 177] on input "text" at bounding box center [159, 175] width 33 height 11
type input "16.88"
click at [152, 124] on input "text" at bounding box center [159, 126] width 33 height 11
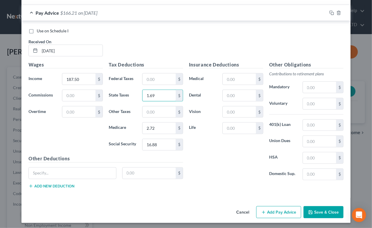
scroll to position [398, 0]
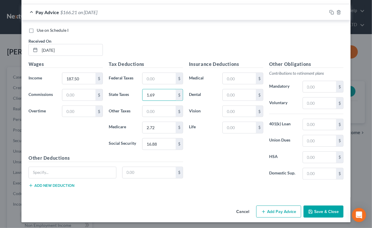
type input "1.69"
click at [278, 208] on button "Add Pay Advice" at bounding box center [278, 211] width 45 height 12
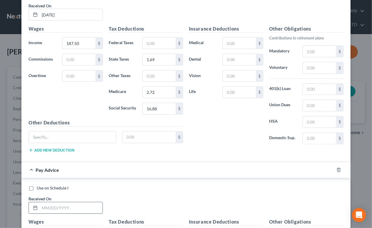
scroll to position [532, 0]
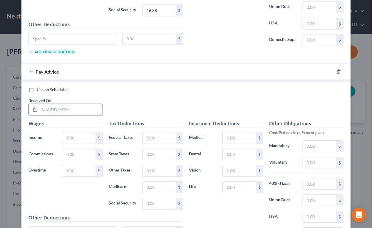
click at [64, 105] on input "text" at bounding box center [71, 109] width 63 height 11
type input "05/15/2025"
click at [72, 135] on input "text" at bounding box center [78, 137] width 33 height 11
type input "125.00"
click at [151, 185] on input "text" at bounding box center [159, 186] width 33 height 11
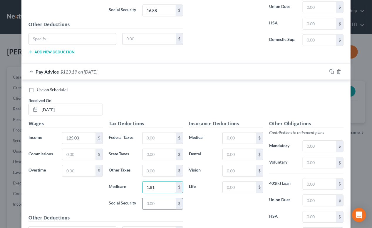
type input "1.81"
click at [152, 201] on input "text" at bounding box center [159, 203] width 33 height 11
type input "11.25"
click at [150, 155] on input "text" at bounding box center [159, 154] width 33 height 11
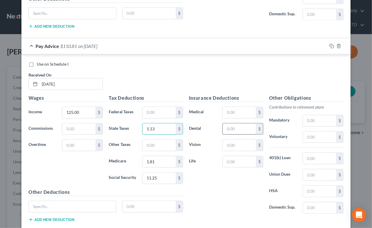
scroll to position [591, 0]
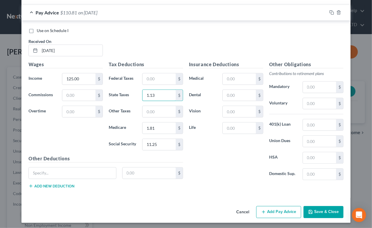
type input "1.13"
click at [278, 212] on button "Add Pay Advice" at bounding box center [278, 212] width 45 height 12
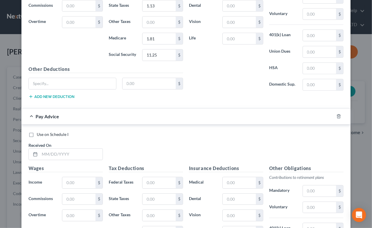
scroll to position [777, 0]
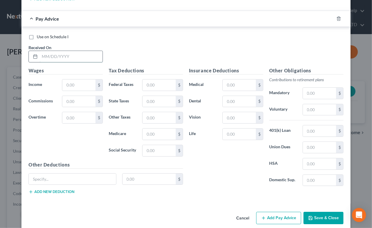
click at [63, 53] on input "text" at bounding box center [71, 56] width 63 height 11
type input "05/30/2025"
click at [80, 83] on input "text" at bounding box center [78, 84] width 33 height 11
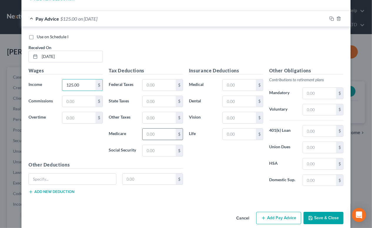
type input "125.00"
click at [149, 131] on input "text" at bounding box center [159, 133] width 33 height 11
type input "1.81"
click at [150, 148] on input "text" at bounding box center [159, 150] width 33 height 11
type input "11.25"
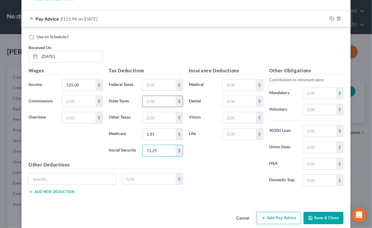
click at [150, 99] on input "text" at bounding box center [159, 101] width 33 height 11
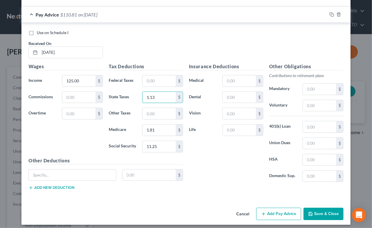
scroll to position [783, 0]
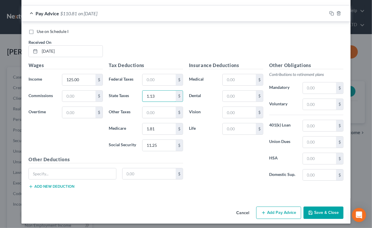
type input "1.13"
click at [318, 209] on button "Save & Close" at bounding box center [324, 212] width 40 height 12
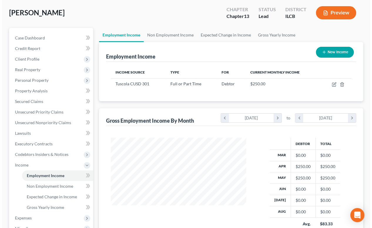
scroll to position [26, 0]
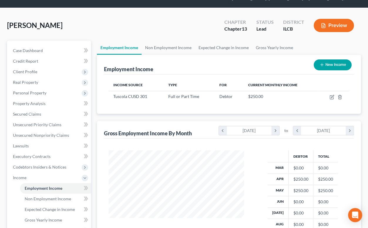
click at [331, 59] on button "New Income" at bounding box center [333, 64] width 38 height 11
select select "0"
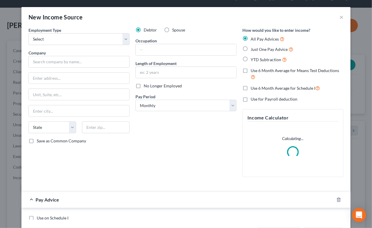
scroll to position [105, 149]
click at [124, 38] on select "Select Full or Part Time Employment Self Employment" at bounding box center [79, 39] width 101 height 12
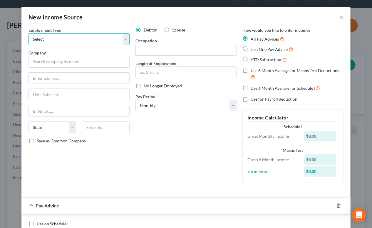
select select "0"
click at [29, 33] on select "Select Full or Part Time Employment Self Employment" at bounding box center [79, 39] width 101 height 12
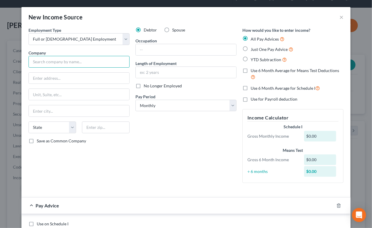
drag, startPoint x: 71, startPoint y: 63, endPoint x: 66, endPoint y: 59, distance: 5.9
click at [71, 63] on input "text" at bounding box center [79, 62] width 101 height 12
type input "Door Dash"
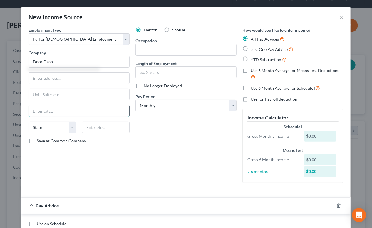
click at [77, 108] on input "text" at bounding box center [79, 110] width 100 height 11
type input "Tuscola"
type input "409 S Prairie"
select select "14"
type input "61953"
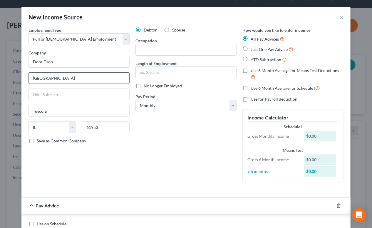
click at [72, 78] on input "409 S Prairie" at bounding box center [79, 78] width 100 height 11
type input "4"
click at [178, 140] on div "Debtor Spouse Occupation Length of Employment No Longer Employed Pay Period * S…" at bounding box center [186, 107] width 107 height 160
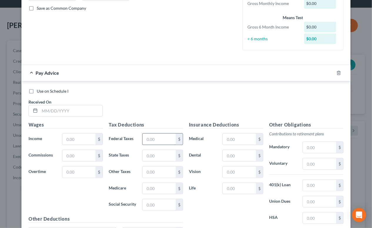
scroll to position [133, 0]
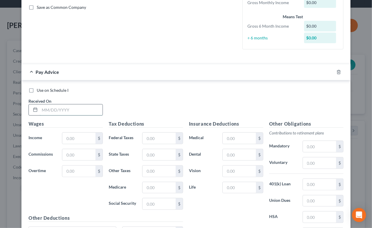
click at [88, 110] on input "text" at bounding box center [71, 109] width 63 height 11
type input "05/31/2025"
drag, startPoint x: 88, startPoint y: 135, endPoint x: 84, endPoint y: 135, distance: 4.1
click at [88, 135] on input "text" at bounding box center [78, 138] width 33 height 11
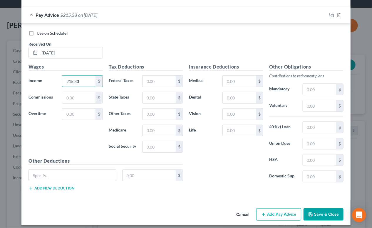
scroll to position [194, 0]
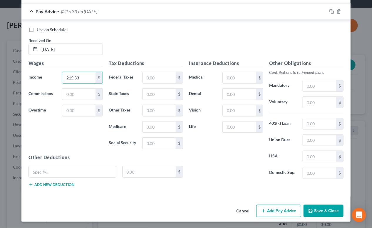
type input "215.33"
click at [272, 206] on button "Add Pay Advice" at bounding box center [278, 211] width 45 height 12
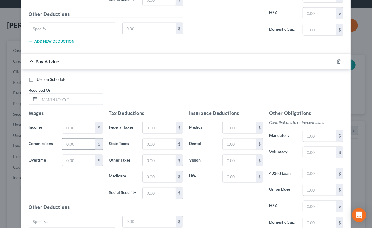
scroll to position [354, 0]
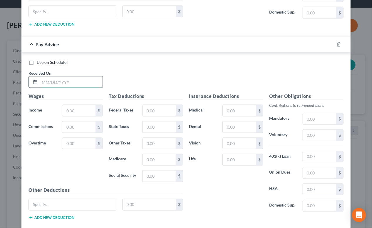
click at [55, 82] on input "text" at bounding box center [71, 81] width 63 height 11
type input "06/30/2025"
click at [70, 111] on input "text" at bounding box center [78, 110] width 33 height 11
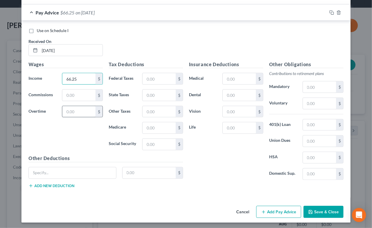
scroll to position [386, 0]
type input "66.25"
click at [272, 209] on button "Add Pay Advice" at bounding box center [278, 211] width 45 height 12
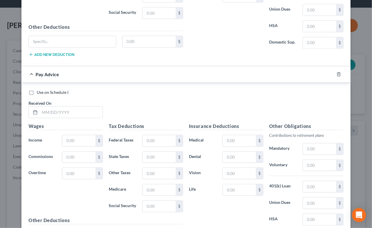
scroll to position [520, 0]
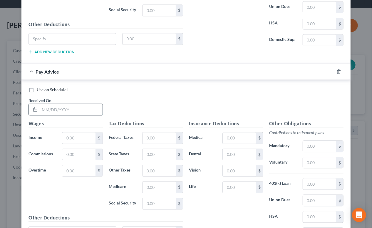
click at [78, 106] on input "text" at bounding box center [71, 109] width 63 height 11
type input "07/31/2025"
click at [82, 137] on input "text" at bounding box center [78, 137] width 33 height 11
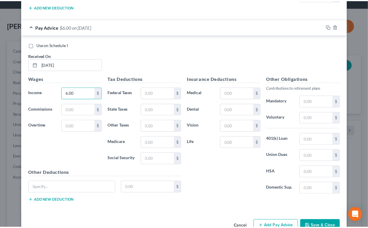
scroll to position [579, 0]
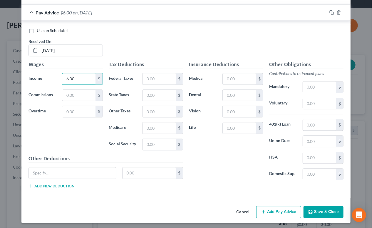
type input "6.00"
click at [325, 211] on button "Save & Close" at bounding box center [324, 212] width 40 height 12
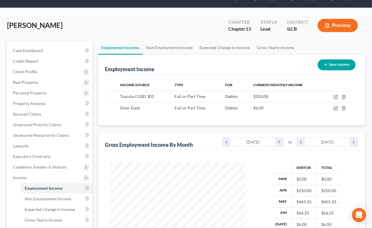
scroll to position [293718, 293676]
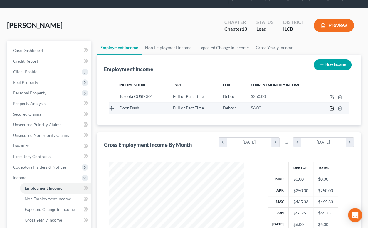
click at [332, 106] on icon "button" at bounding box center [332, 107] width 3 height 3
select select "0"
select select "14"
select select "0"
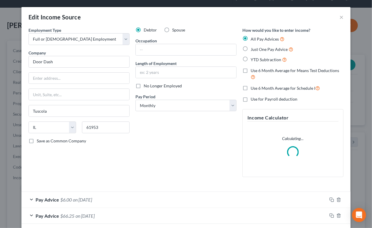
scroll to position [105, 149]
click at [56, 107] on input "Tuscola" at bounding box center [79, 110] width 100 height 11
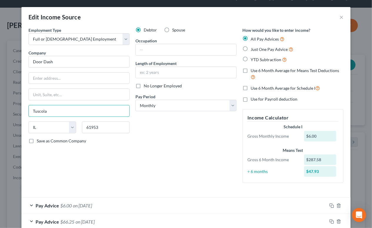
drag, startPoint x: 54, startPoint y: 114, endPoint x: 19, endPoint y: 109, distance: 35.9
click at [19, 109] on div "Edit Income Source × Employment Type * Select Full or Part Time Employment Self…" at bounding box center [186, 114] width 372 height 228
type input "Mattoon"
click at [124, 147] on div "Employment Type * Select Full or Part Time Employment Self Employment Company *…" at bounding box center [79, 107] width 107 height 160
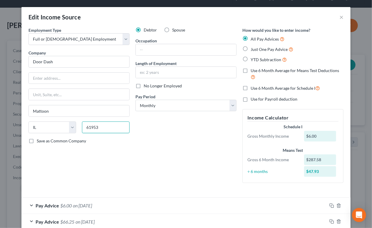
click at [99, 125] on input "61953" at bounding box center [106, 127] width 48 height 12
type input "61938"
click at [192, 142] on div "Debtor Spouse Occupation Length of Employment No Longer Employed Pay Period * S…" at bounding box center [186, 107] width 107 height 160
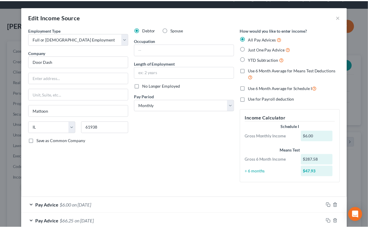
scroll to position [49, 0]
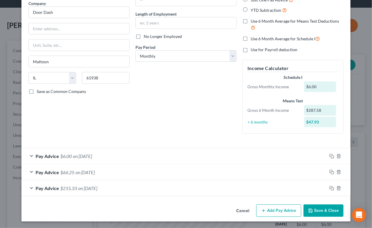
click at [325, 210] on button "Save & Close" at bounding box center [324, 210] width 40 height 12
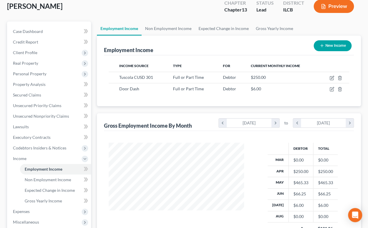
scroll to position [0, 0]
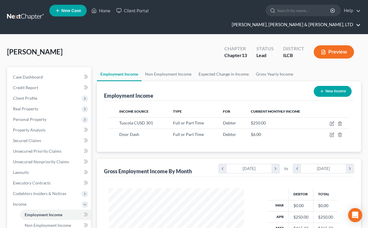
click at [322, 19] on link "Smith, Pappas & Jones, LTD" at bounding box center [295, 24] width 132 height 11
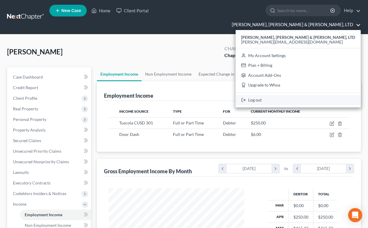
click at [329, 95] on link "Log out" at bounding box center [298, 100] width 125 height 10
